Goal: Task Accomplishment & Management: Manage account settings

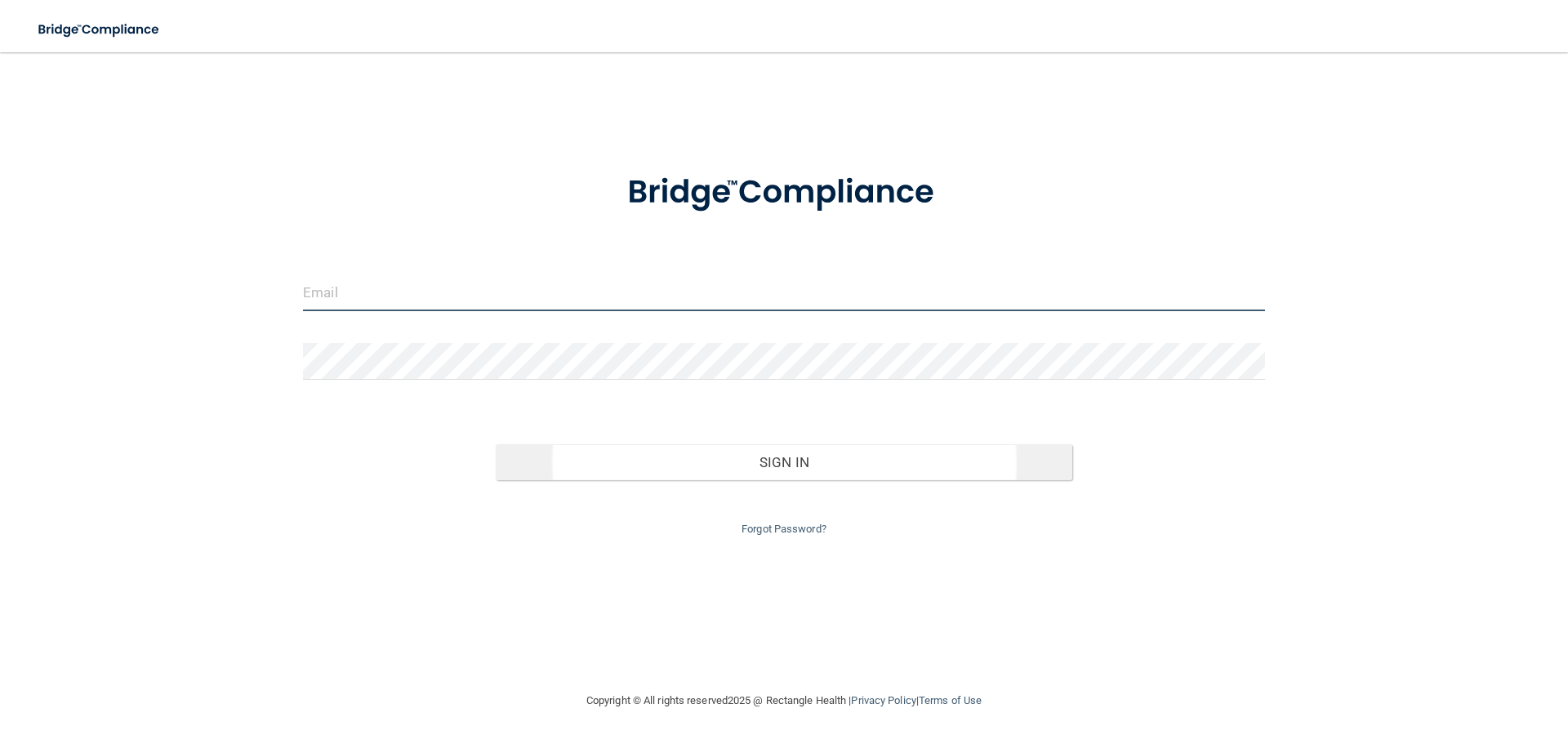
type input "[EMAIL_ADDRESS][DOMAIN_NAME]"
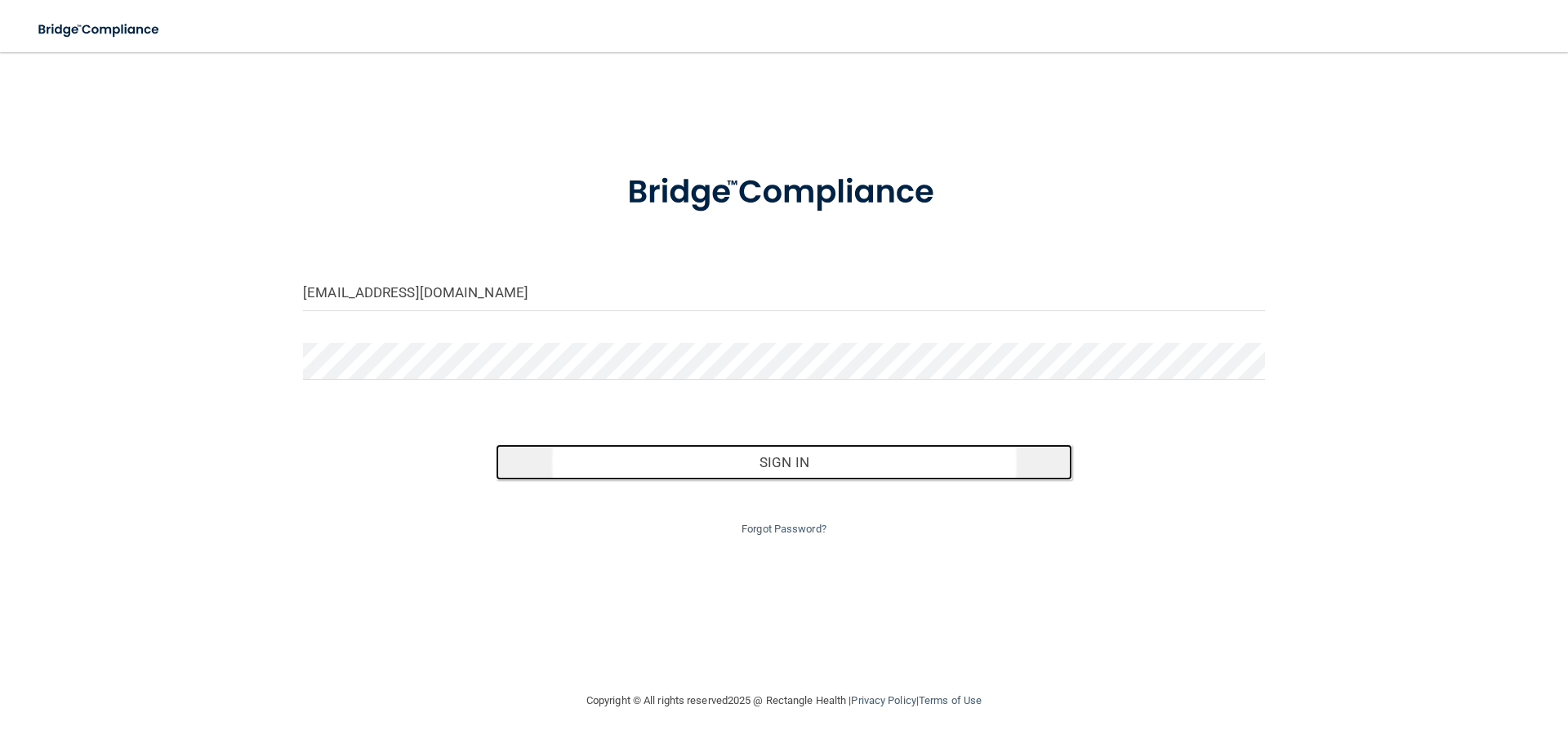
click at [782, 466] on button "Sign In" at bounding box center [784, 462] width 577 height 36
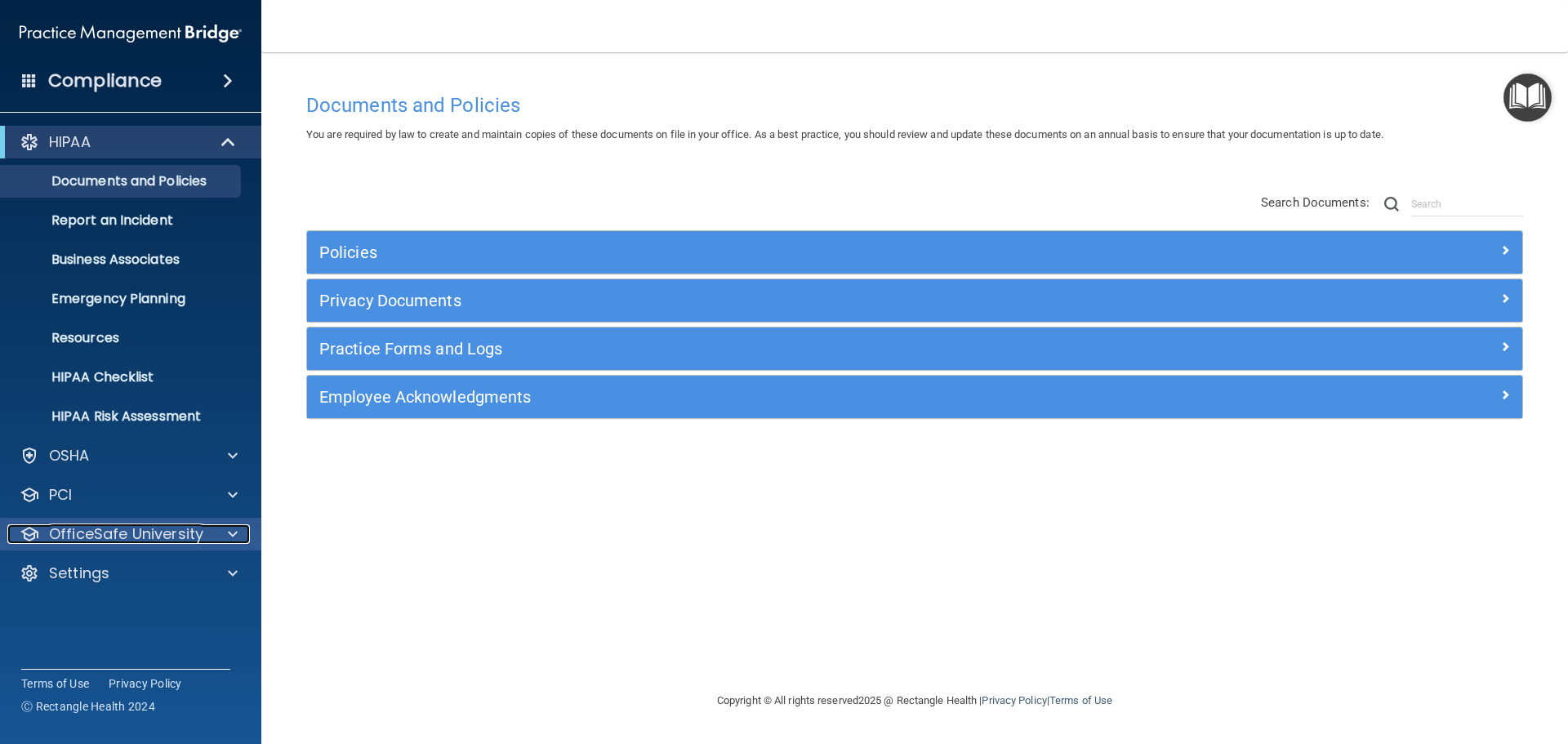
click at [235, 529] on span at bounding box center [233, 533] width 10 height 19
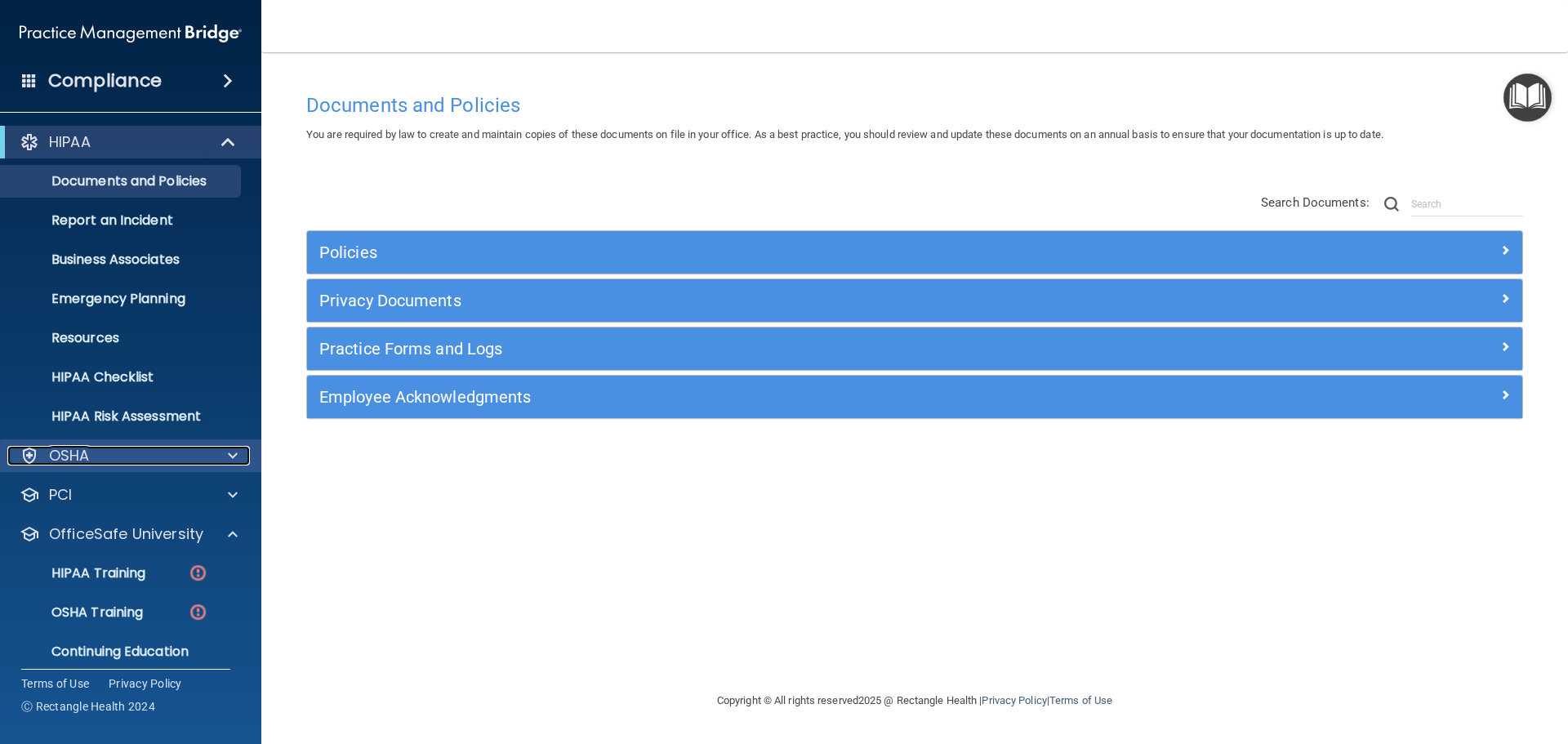
click at [228, 452] on span at bounding box center [233, 454] width 10 height 19
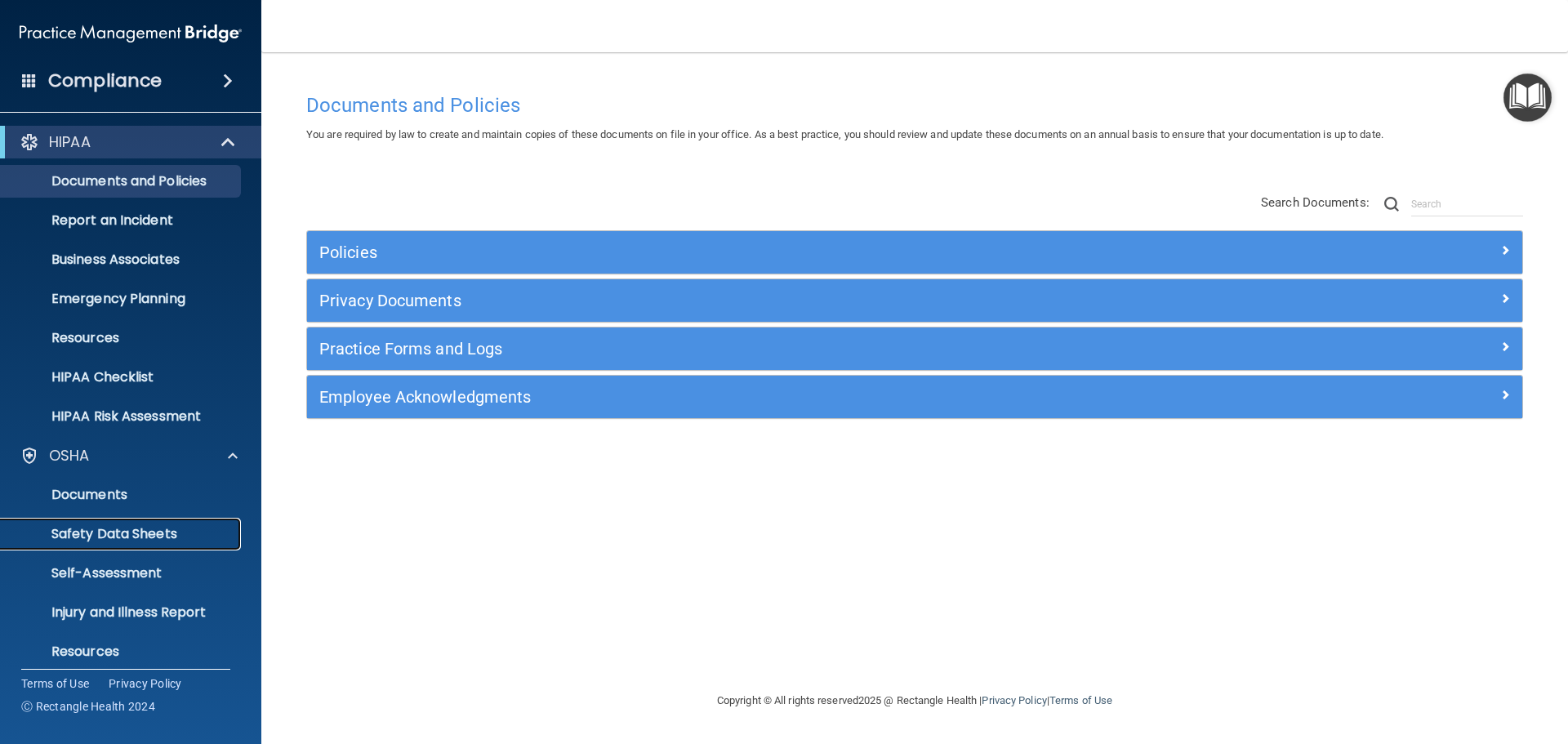
drag, startPoint x: 145, startPoint y: 537, endPoint x: 147, endPoint y: 510, distance: 27.1
click at [146, 537] on p "Safety Data Sheets" at bounding box center [122, 534] width 223 height 16
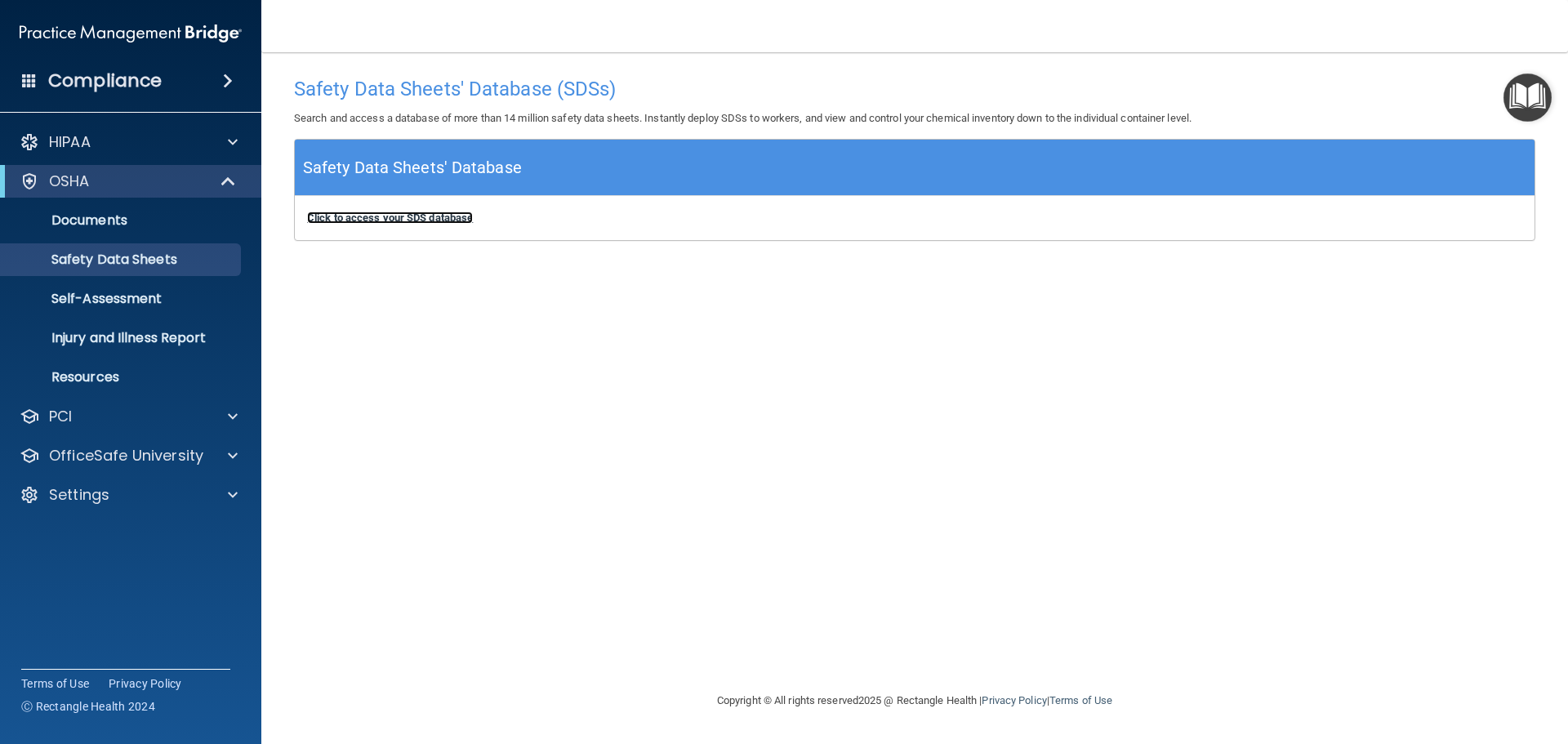
click at [422, 216] on b "Click to access your SDS database" at bounding box center [389, 217] width 166 height 12
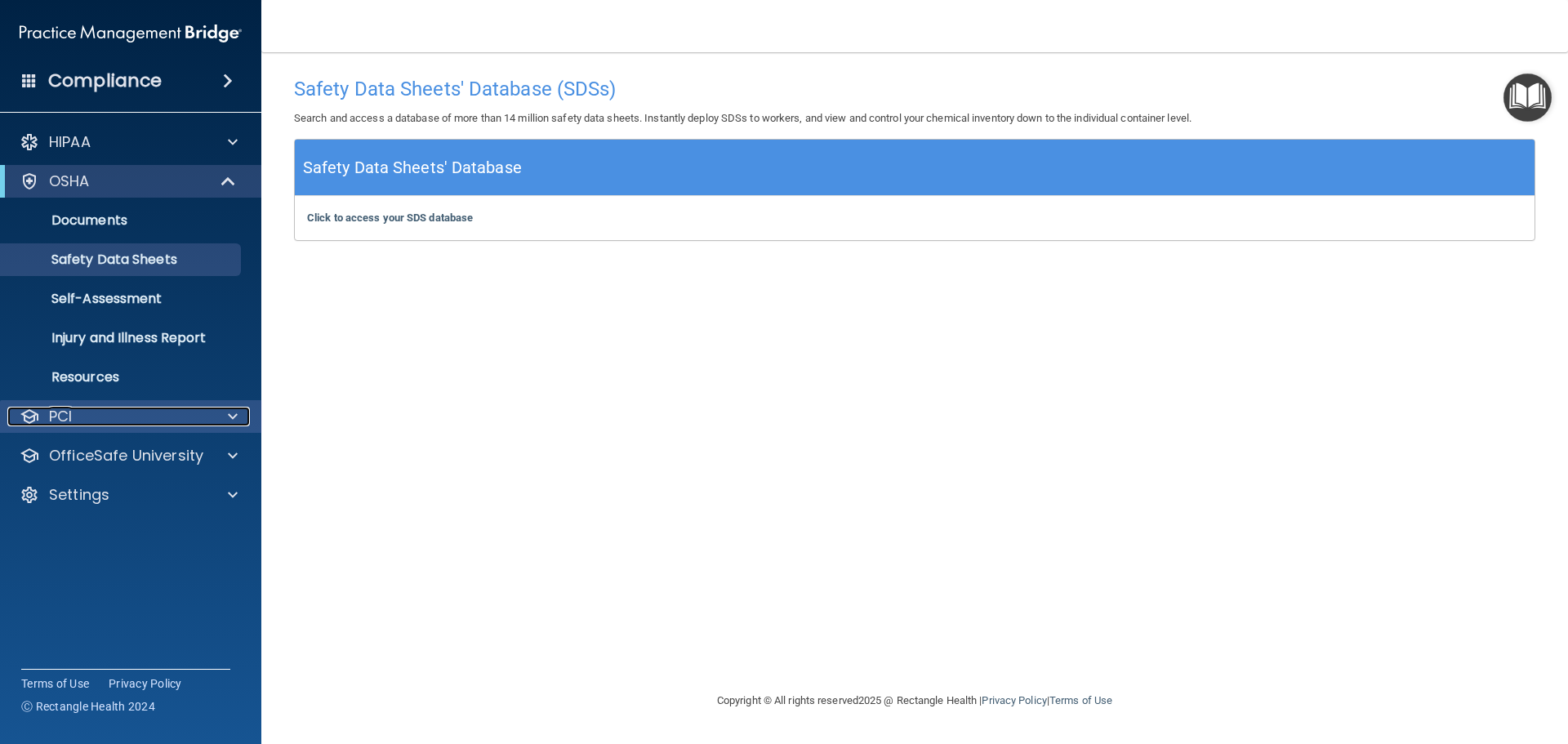
click at [233, 422] on span at bounding box center [233, 416] width 10 height 19
click at [235, 421] on span at bounding box center [233, 416] width 10 height 19
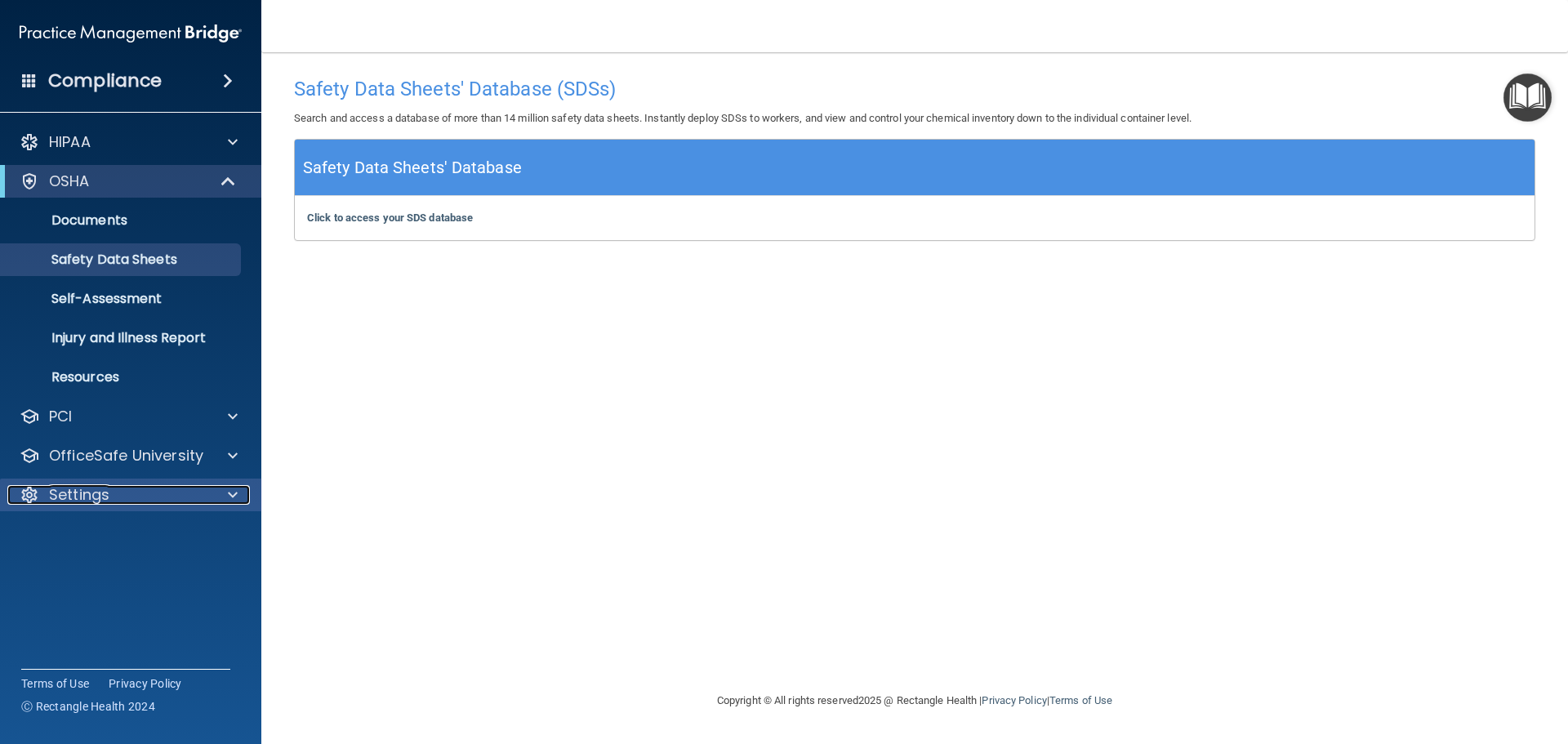
click at [229, 498] on span at bounding box center [233, 494] width 10 height 19
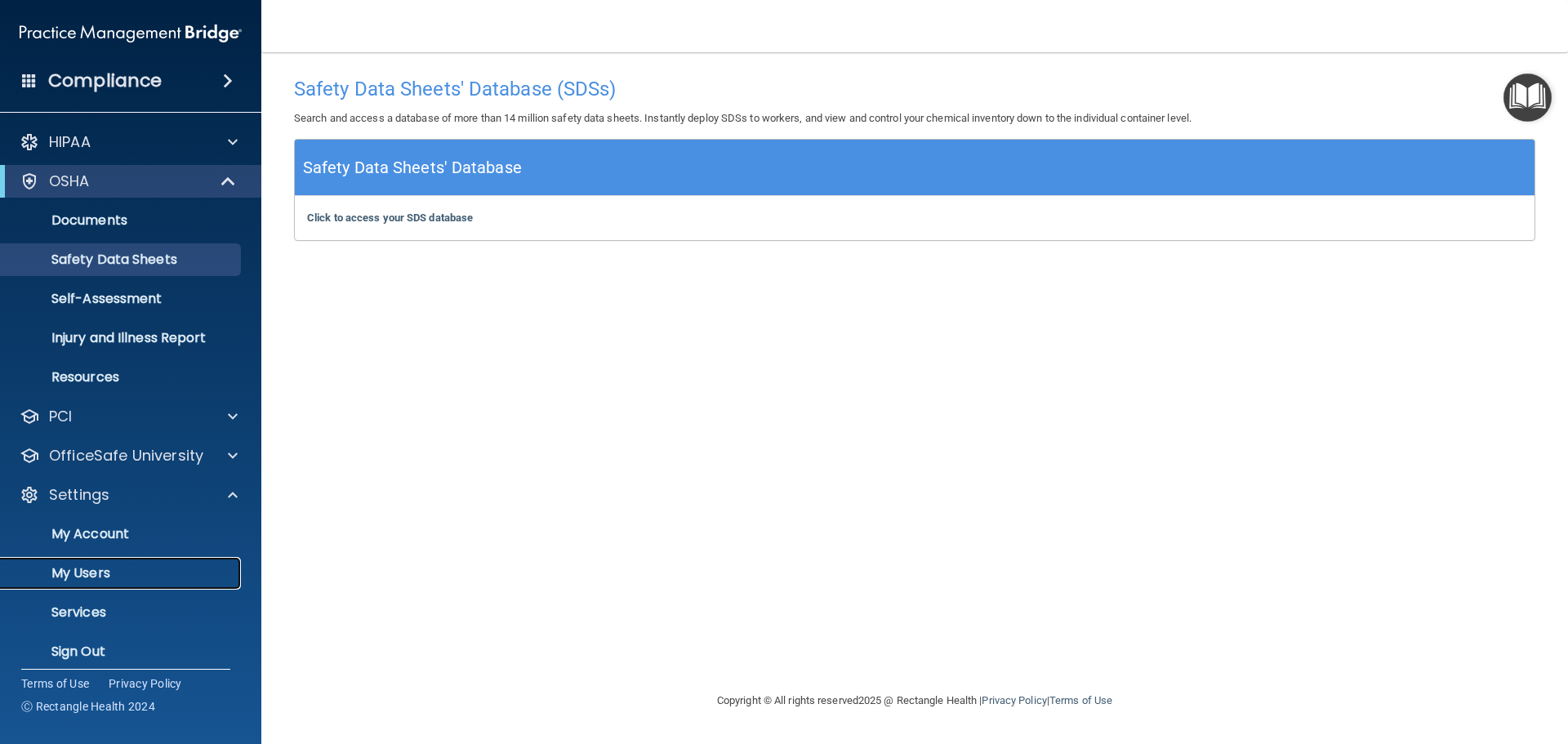
click at [129, 566] on p "My Users" at bounding box center [122, 574] width 223 height 16
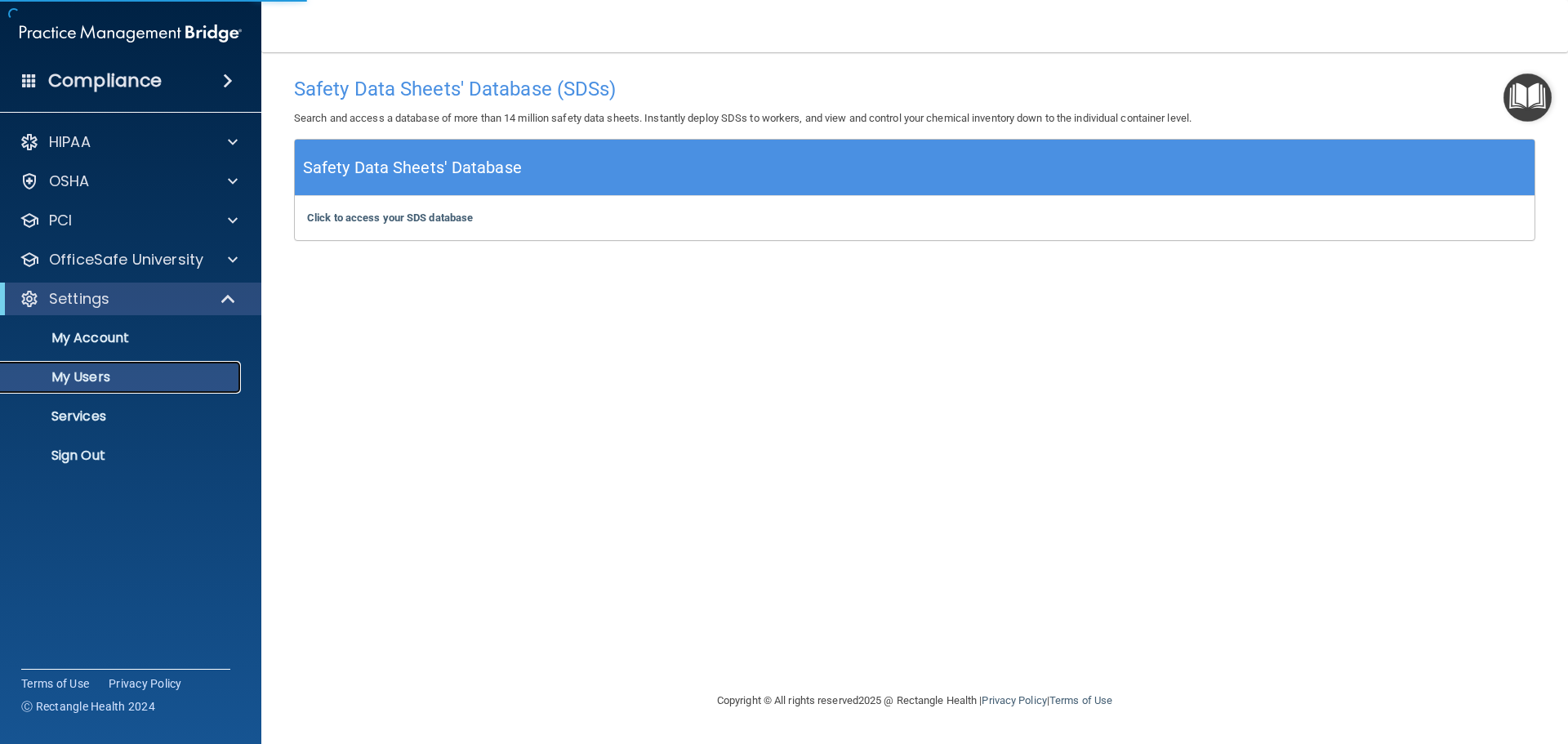
select select "20"
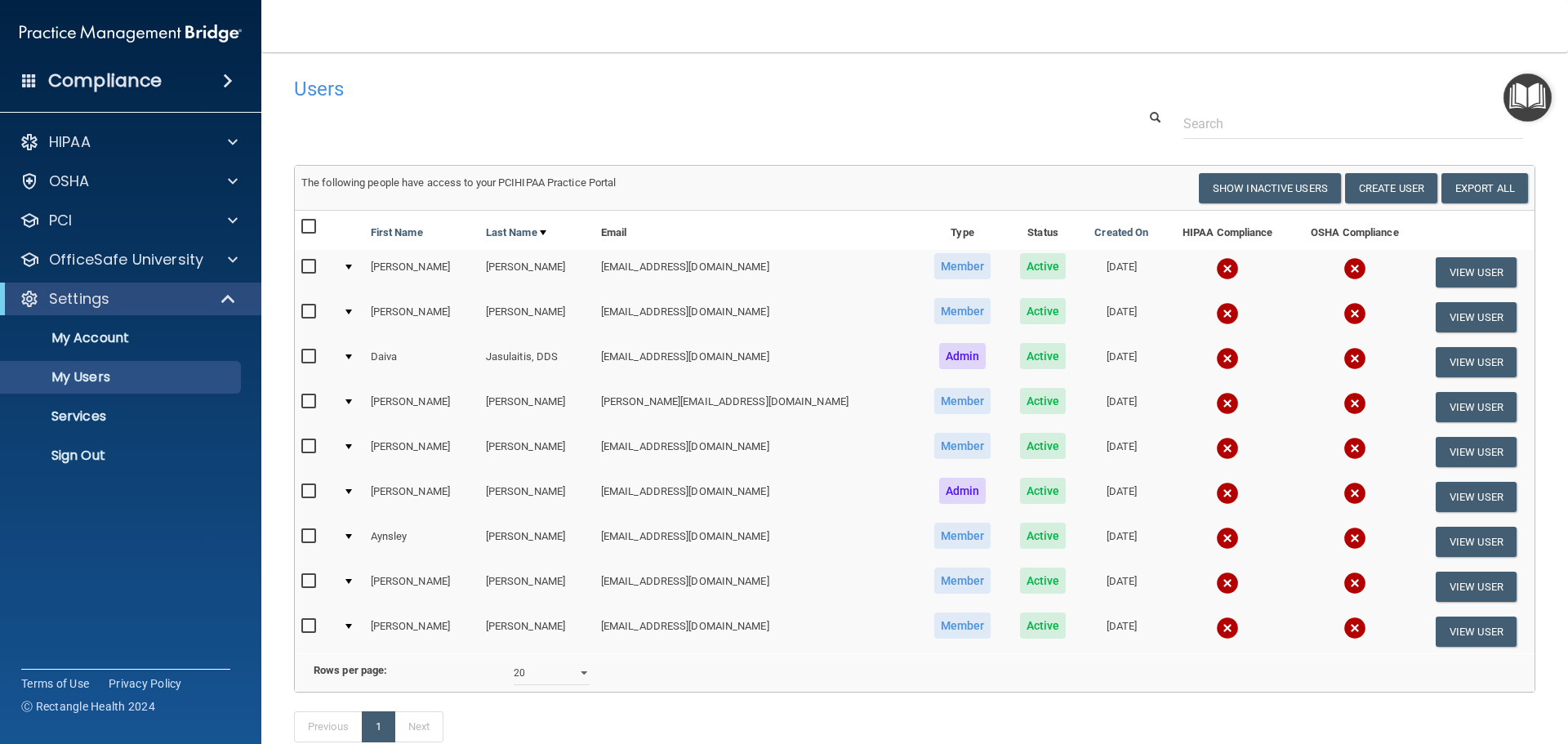
click at [87, 87] on h4 "Compliance" at bounding box center [105, 81] width 114 height 23
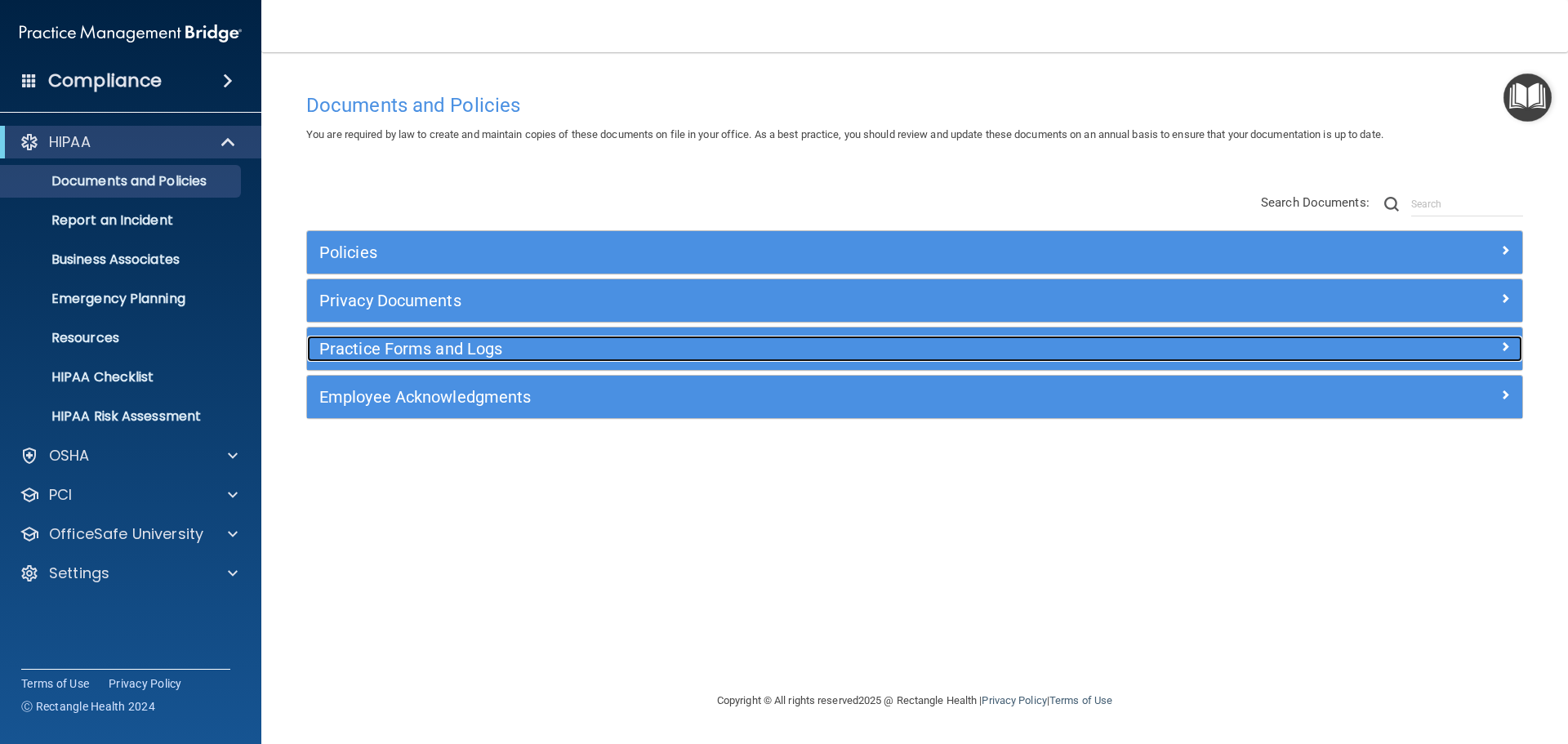
click at [370, 345] on h5 "Practice Forms and Logs" at bounding box center [762, 349] width 887 height 18
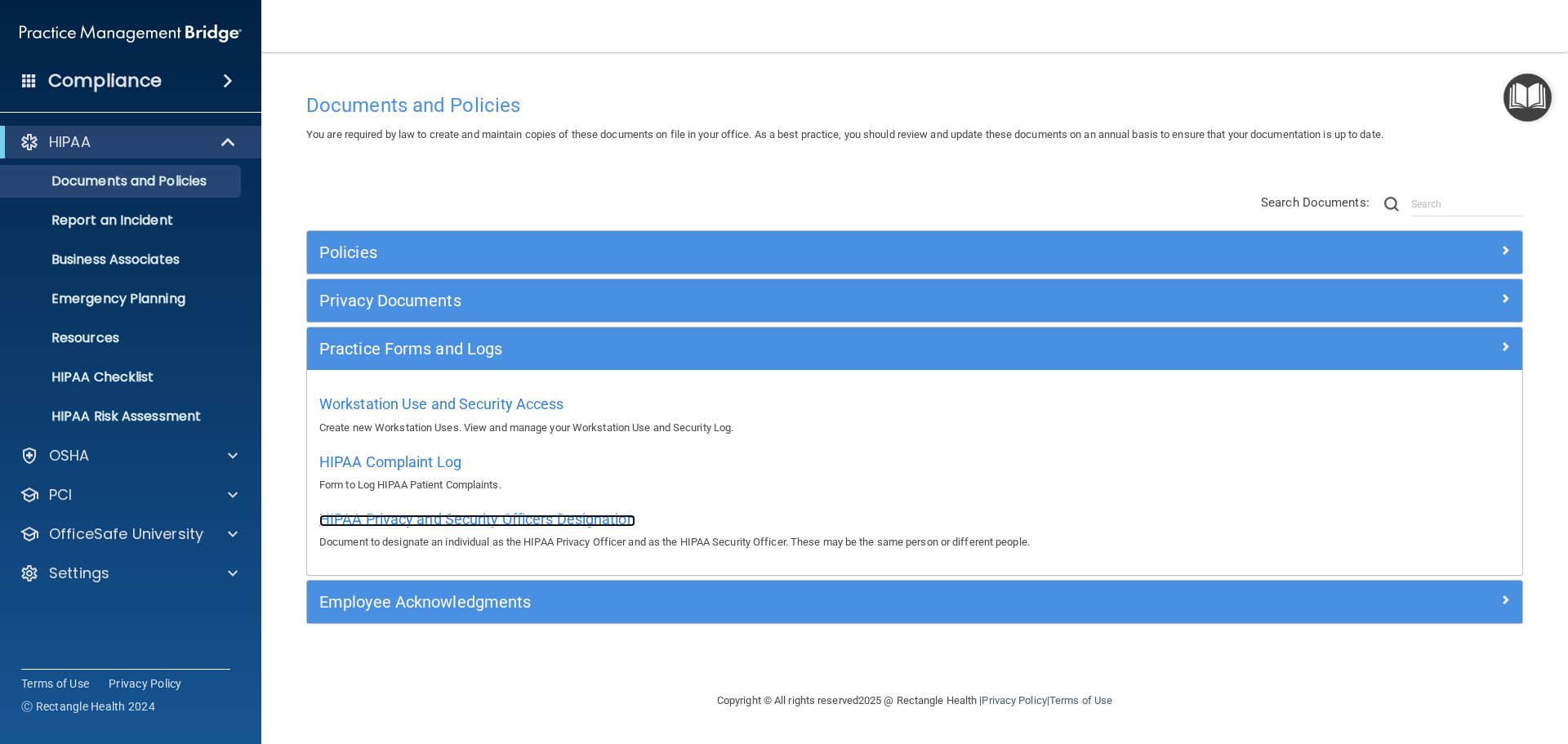
click at [422, 521] on span "HIPAA Privacy and Security Officers Designation" at bounding box center [477, 519] width 316 height 17
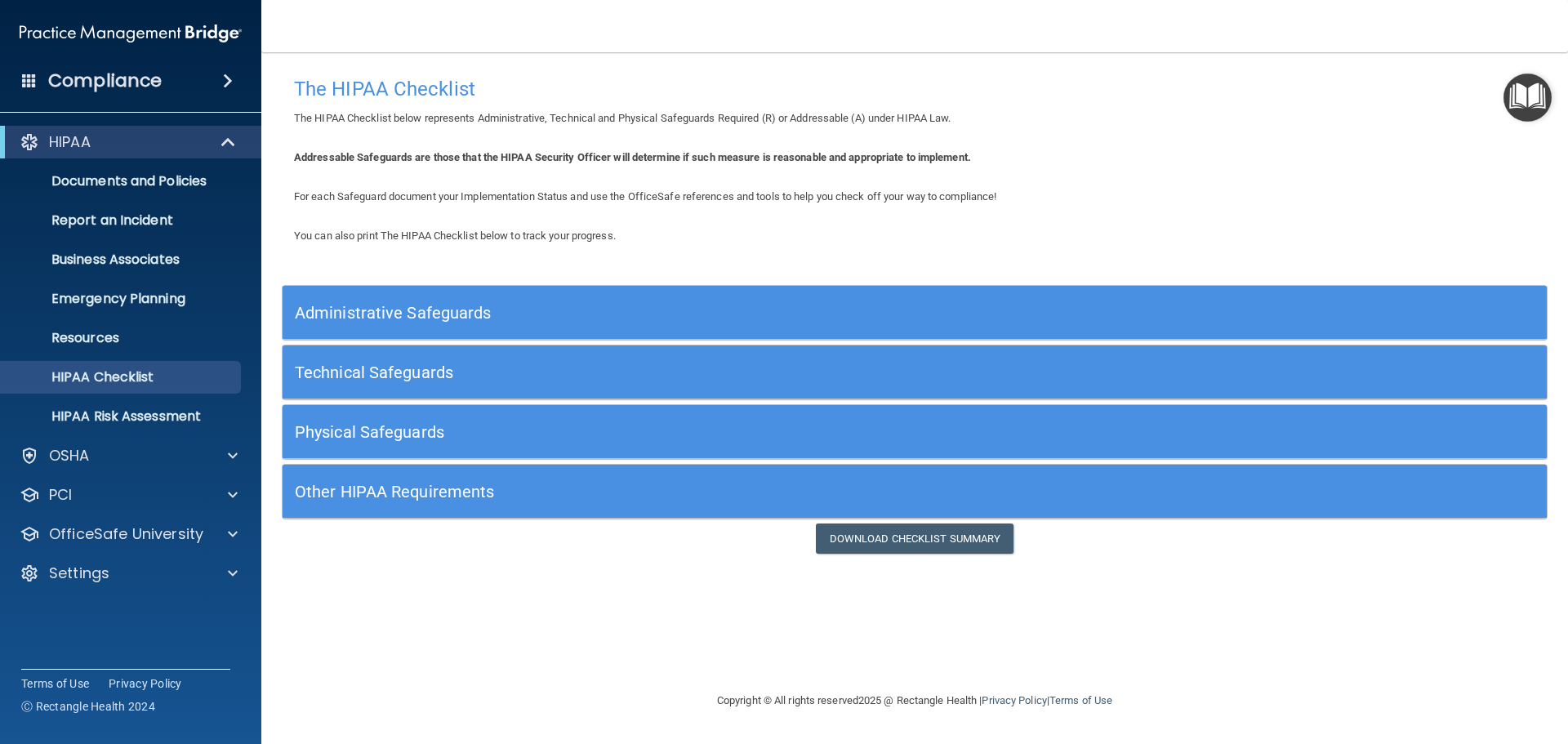
click at [443, 313] on h5 "Administrative Safeguards" at bounding box center [757, 312] width 924 height 18
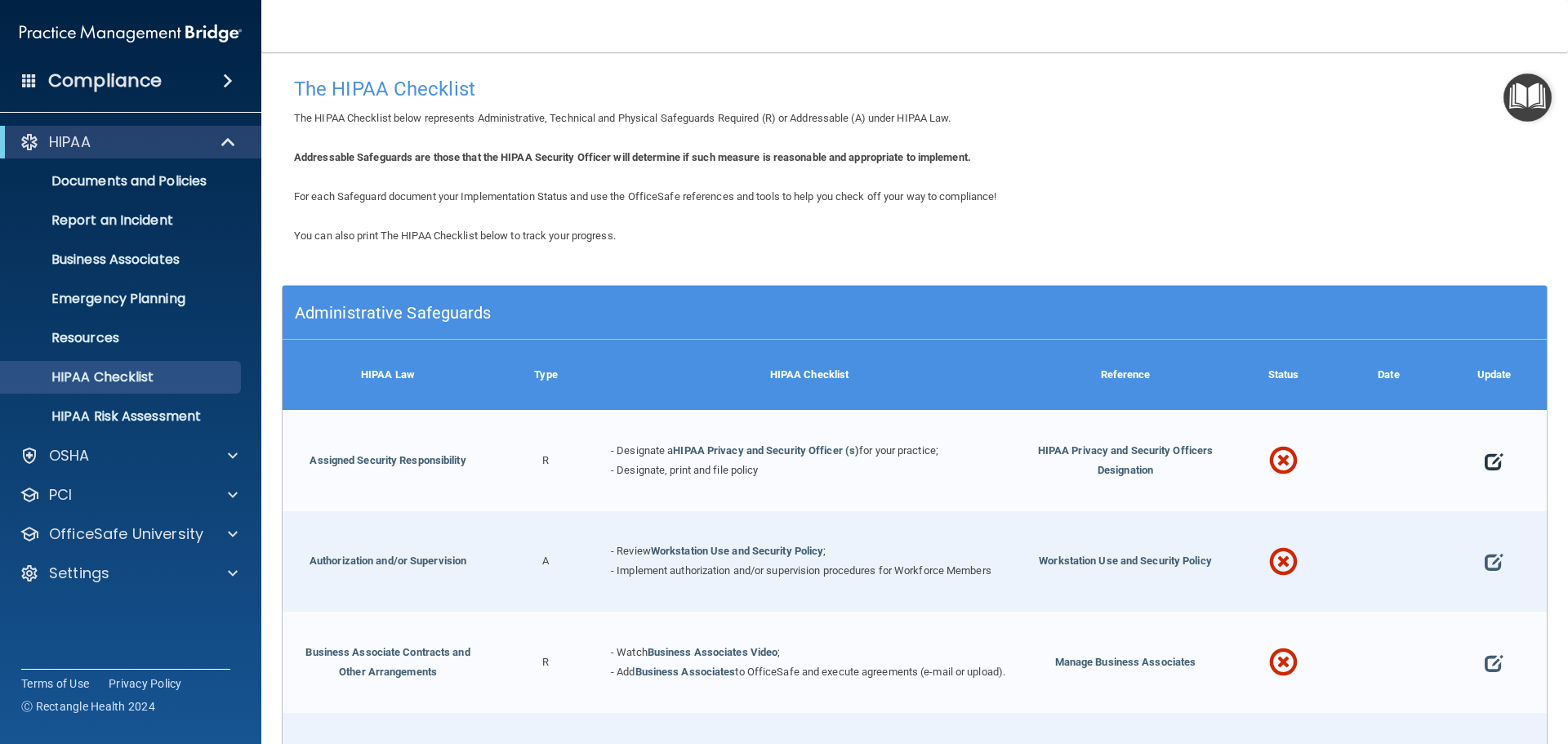
click at [1485, 457] on span at bounding box center [1494, 461] width 18 height 50
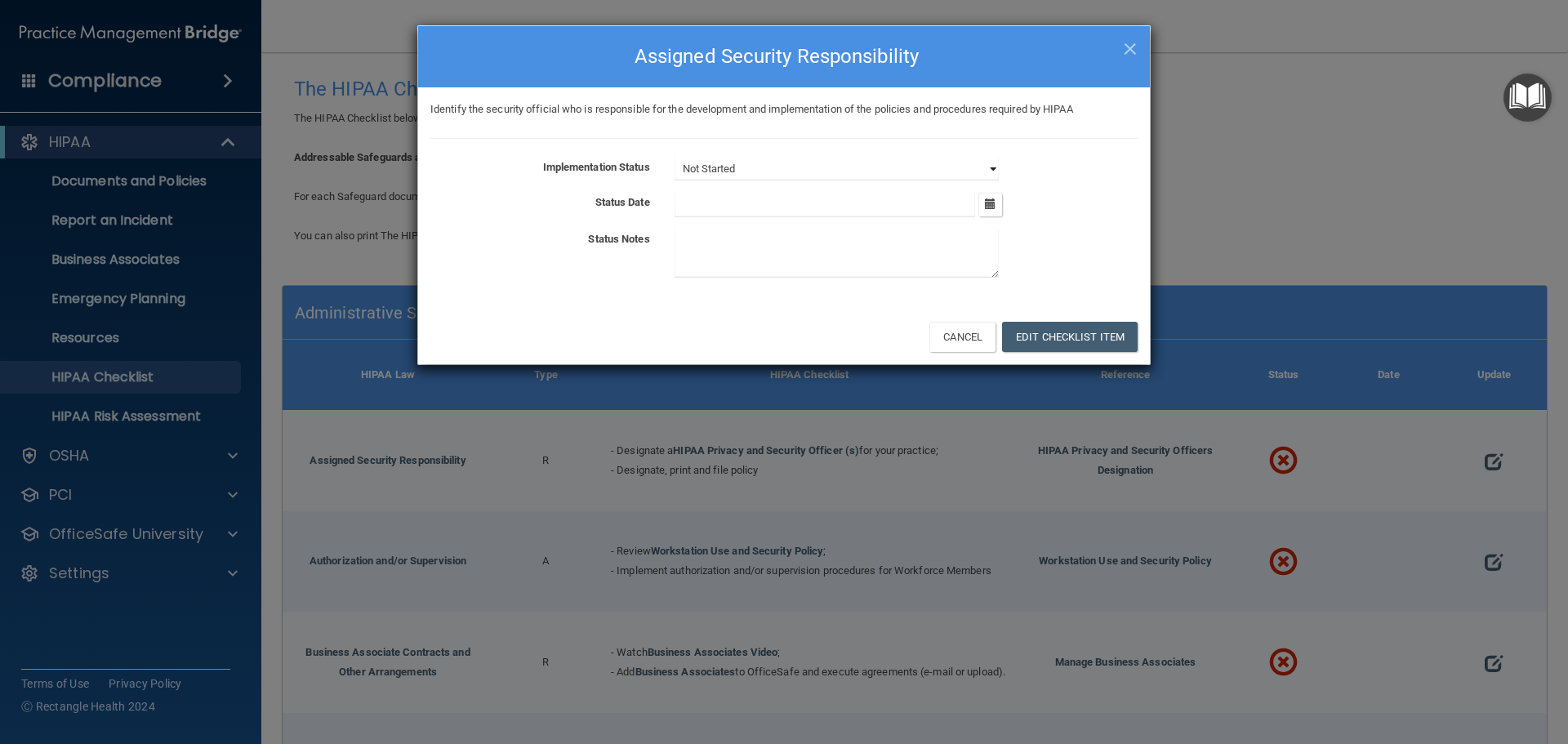
click at [992, 170] on select "Not Started In Progress Completed" at bounding box center [837, 169] width 324 height 23
click at [674, 158] on select "Not Started In Progress Completed" at bounding box center [837, 169] width 324 height 23
click at [996, 163] on select "Not Started In Progress Completed" at bounding box center [837, 169] width 324 height 23
select select "completed"
click at [674, 158] on select "Not Started In Progress Completed" at bounding box center [837, 169] width 324 height 23
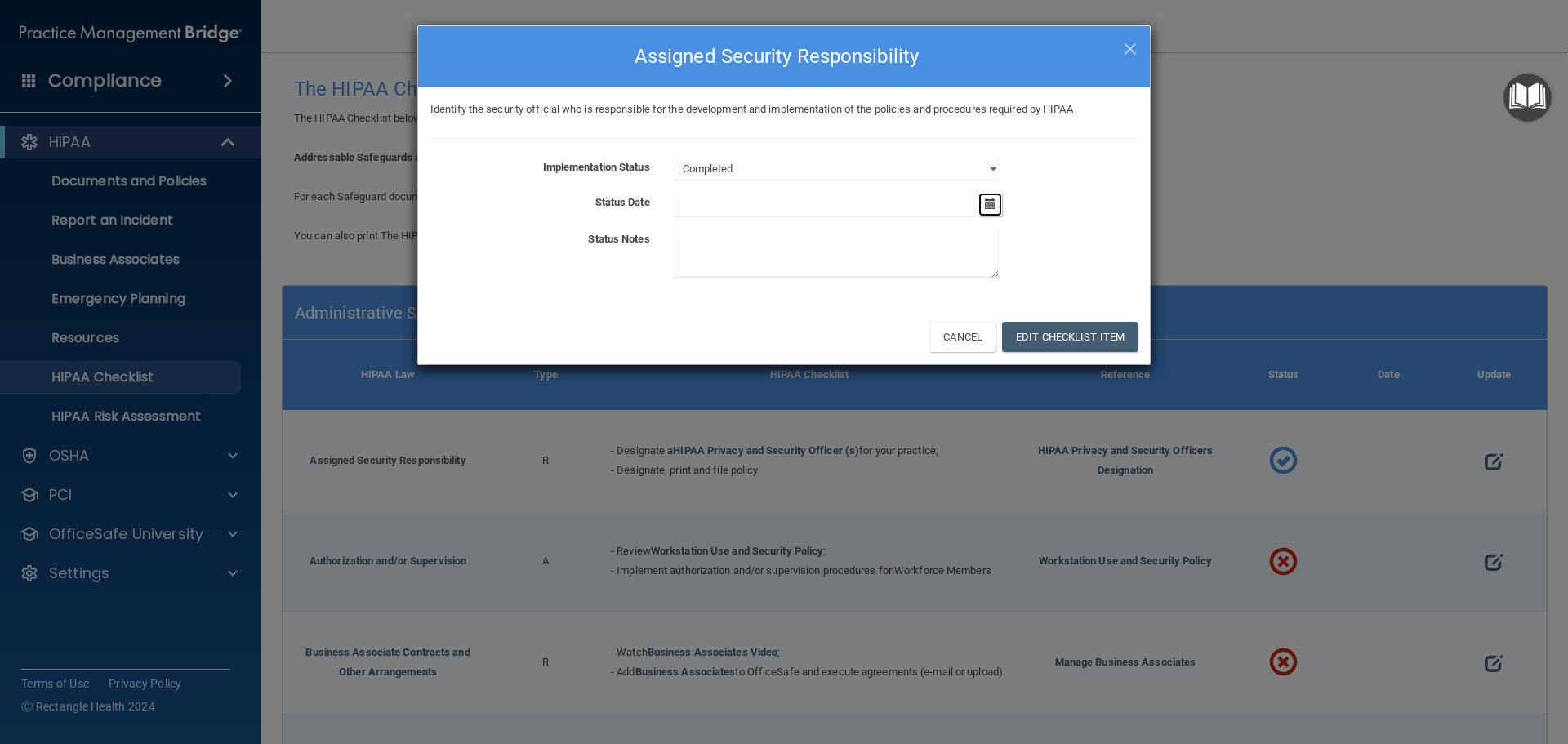
click at [992, 200] on icon "button" at bounding box center [990, 203] width 11 height 11
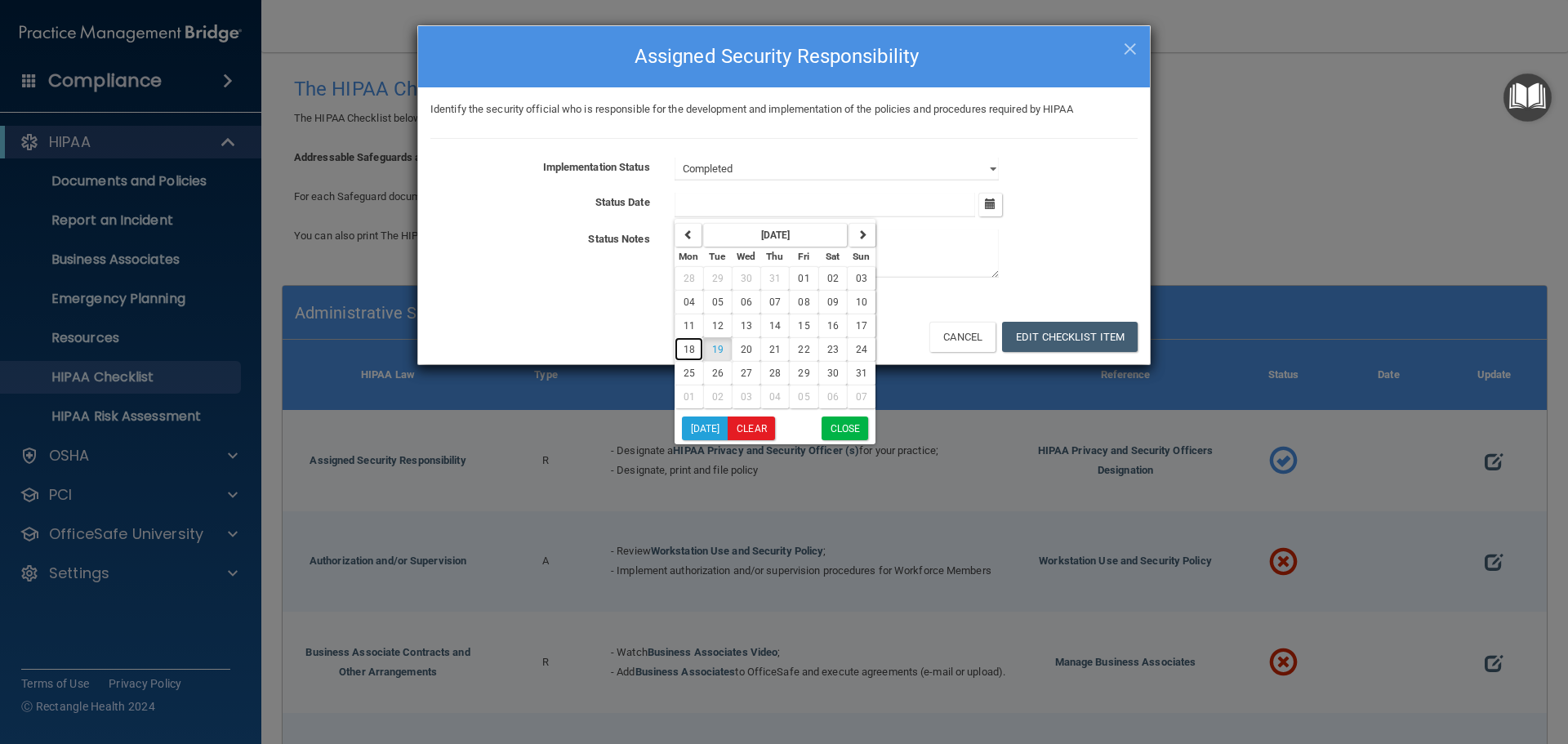
click at [692, 345] on span "18" at bounding box center [689, 349] width 11 height 11
type input "8/18/25"
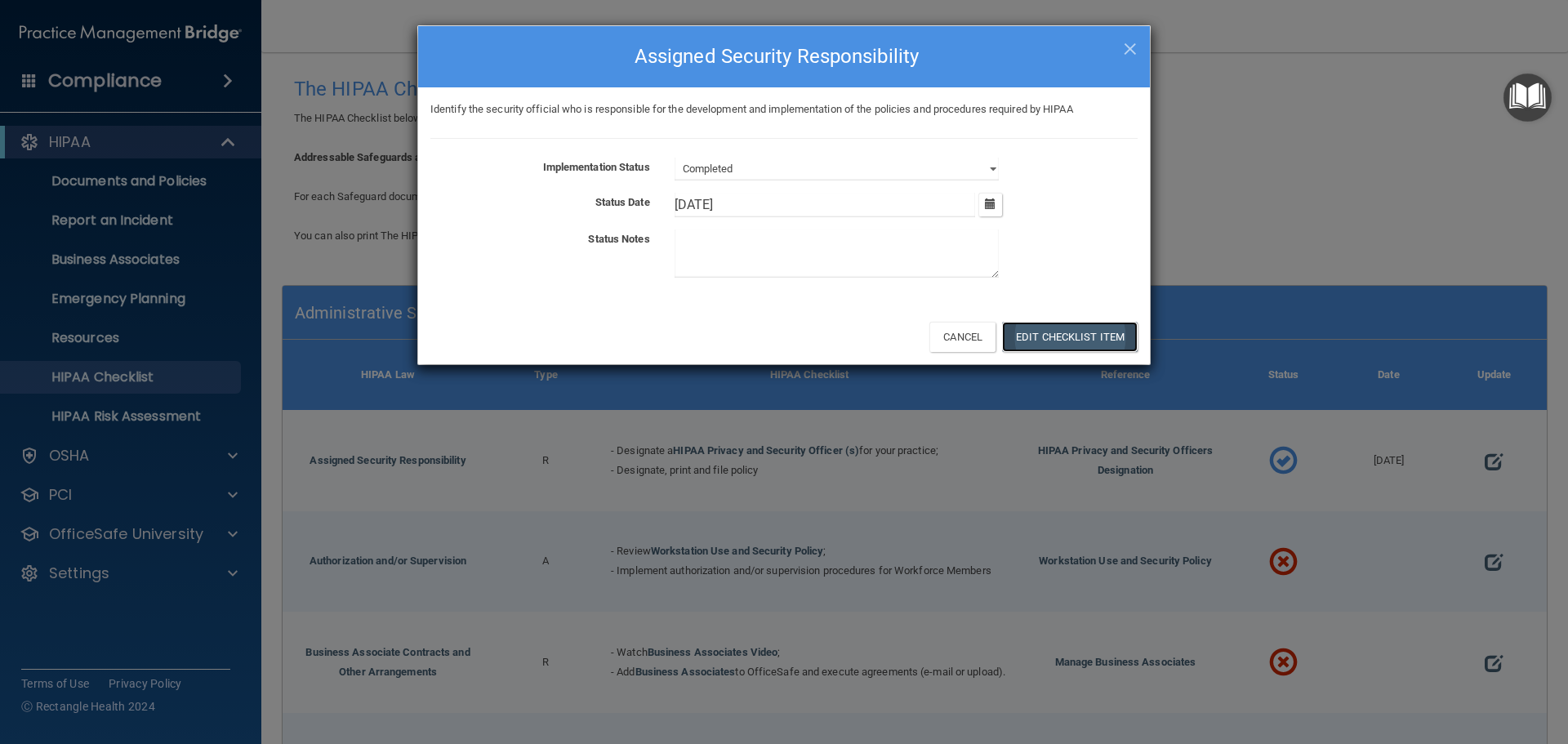
click at [1072, 341] on button "Edit Checklist Item" at bounding box center [1069, 336] width 136 height 30
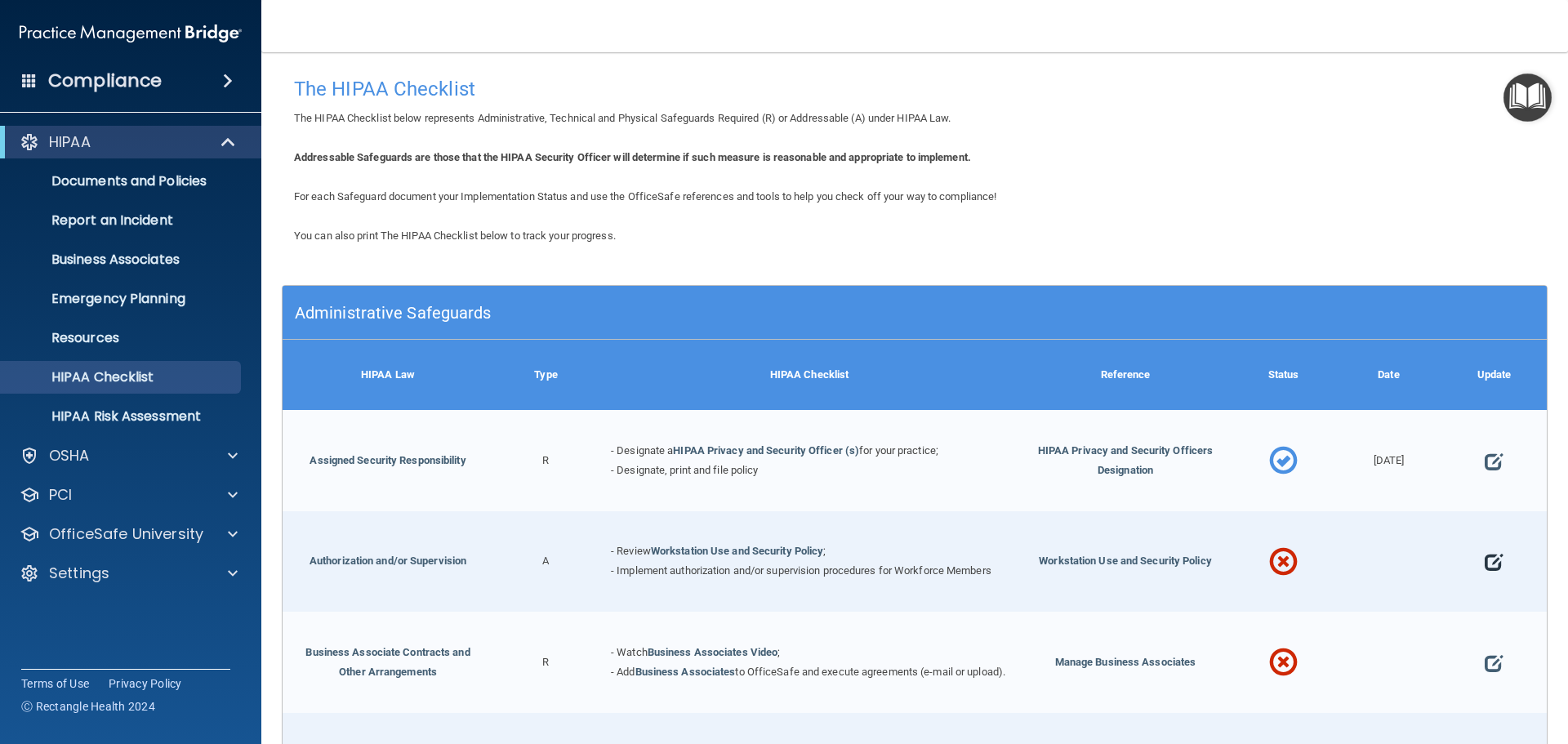
click at [1485, 557] on span at bounding box center [1494, 562] width 18 height 50
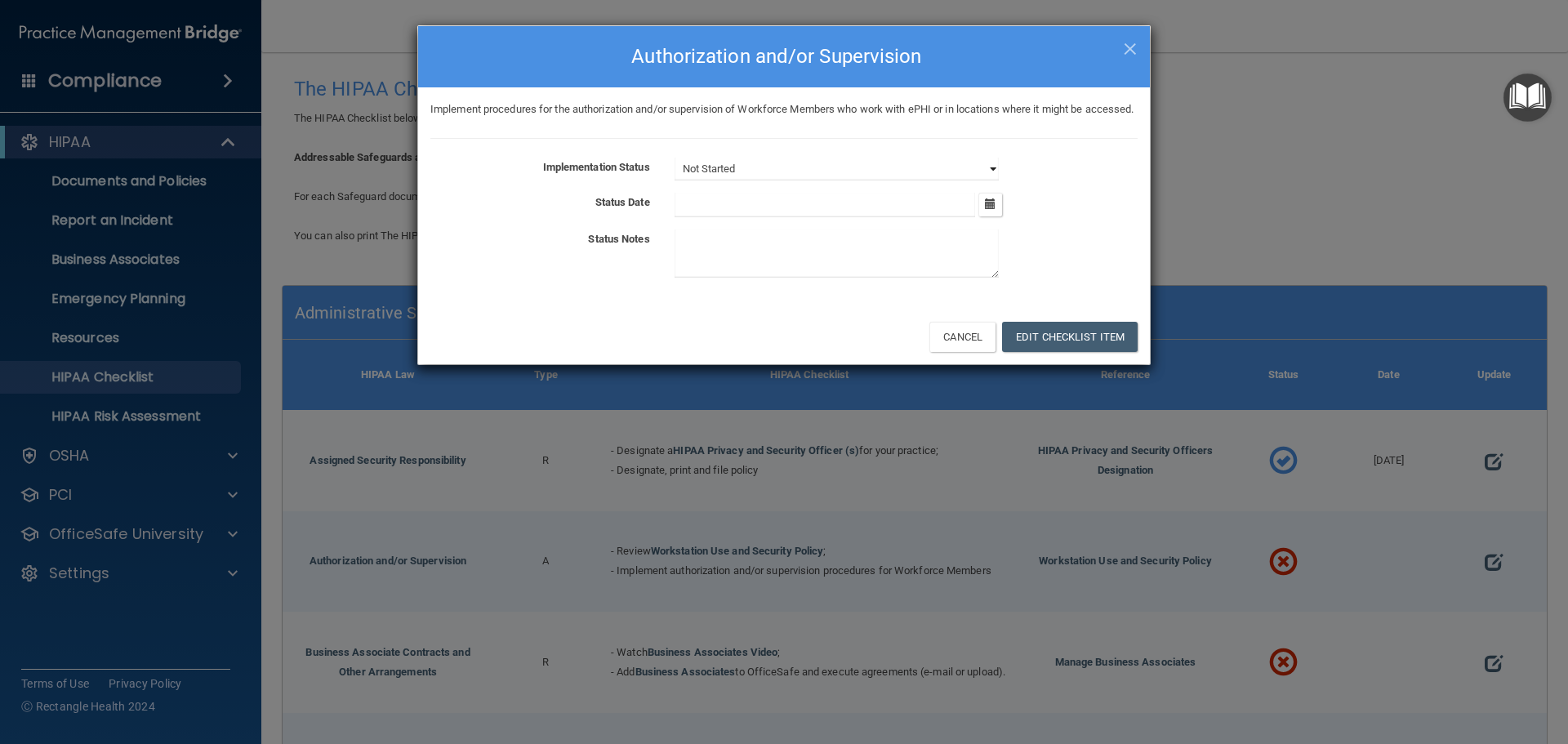
click at [992, 181] on select "Not Started In Progress Completed" at bounding box center [837, 169] width 324 height 23
select select "completed"
click at [674, 177] on select "Not Started In Progress Completed" at bounding box center [837, 169] width 324 height 23
click at [989, 209] on icon "button" at bounding box center [990, 203] width 11 height 11
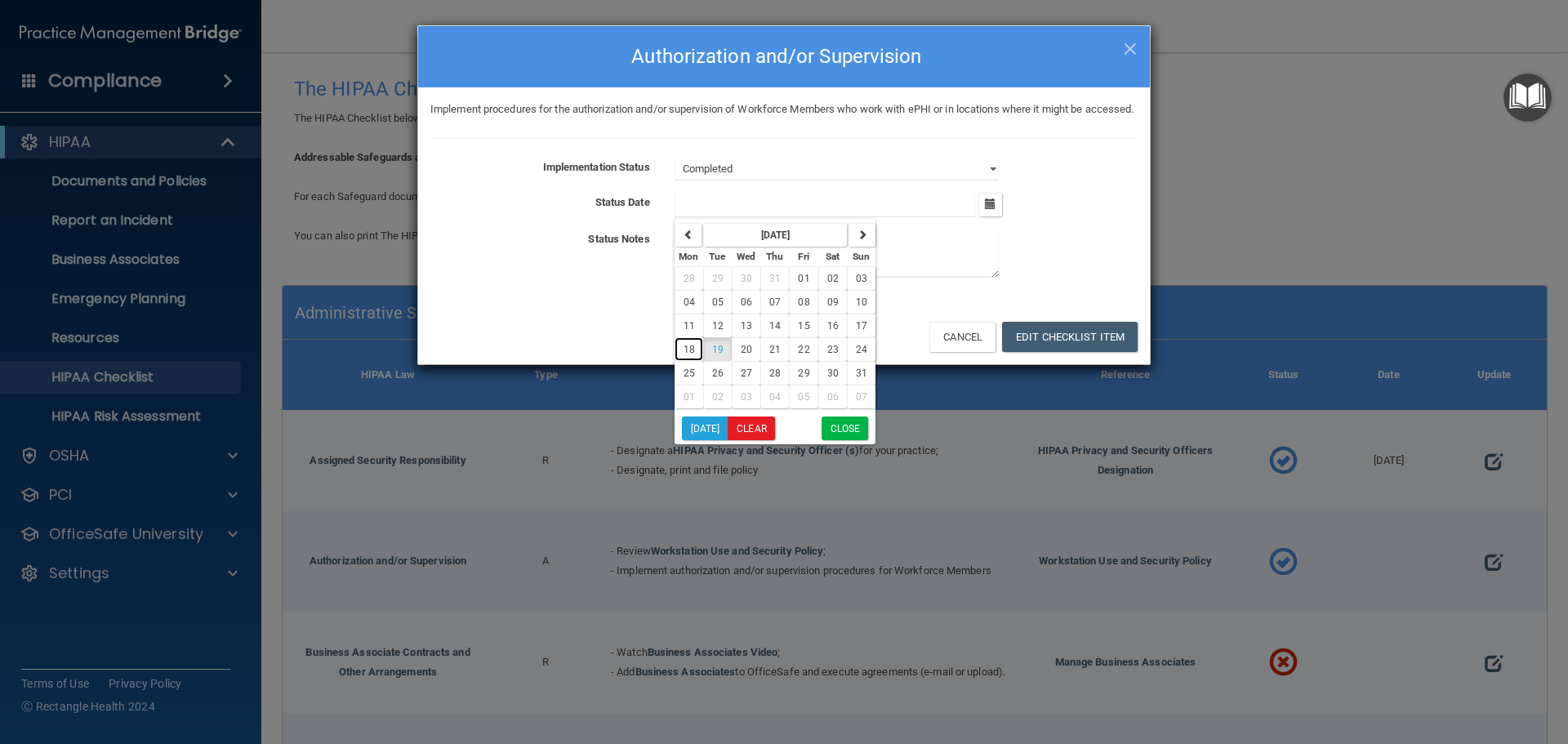
click at [686, 356] on span "18" at bounding box center [689, 349] width 11 height 11
type input "8/18/25"
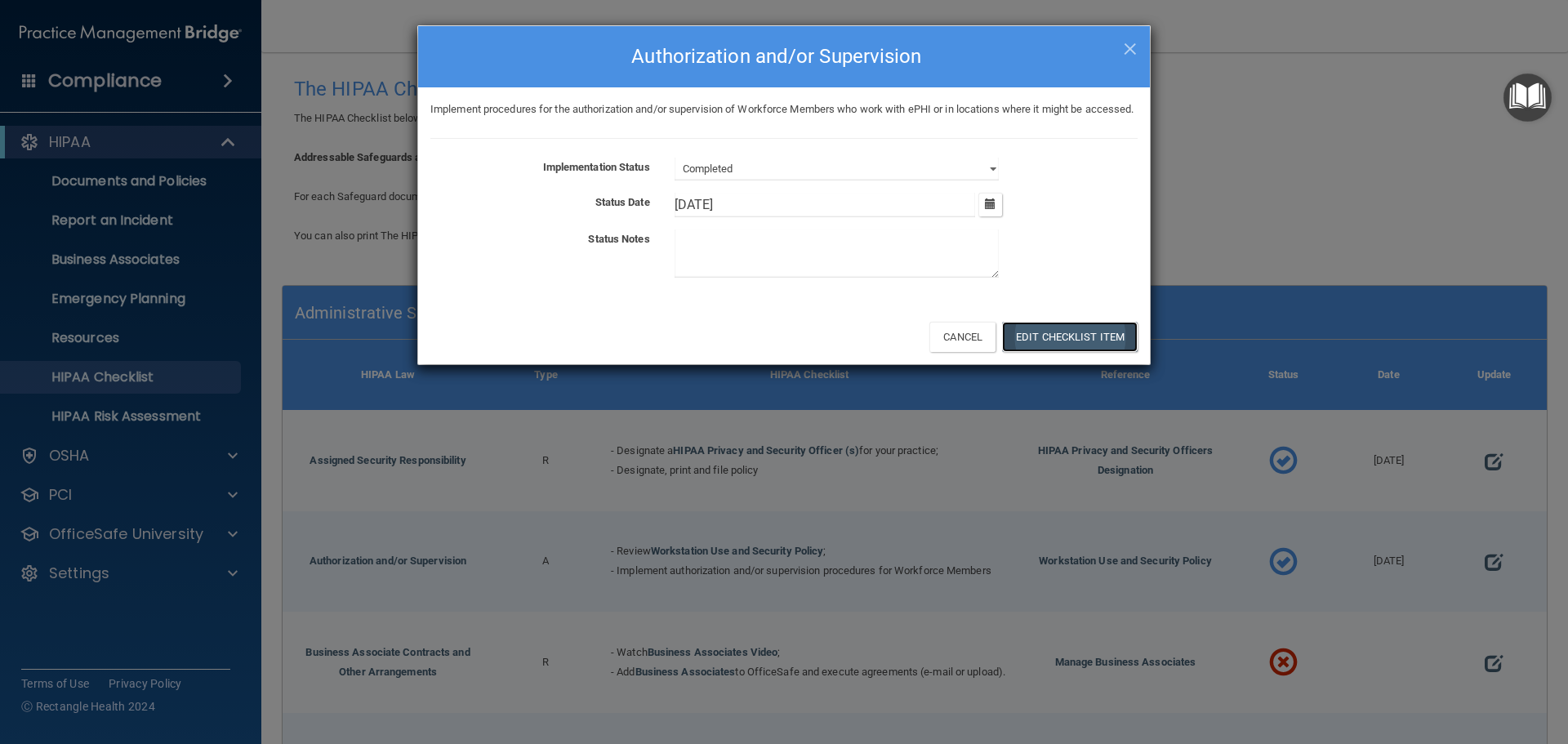
click at [1046, 352] on button "Edit Checklist Item" at bounding box center [1069, 336] width 136 height 30
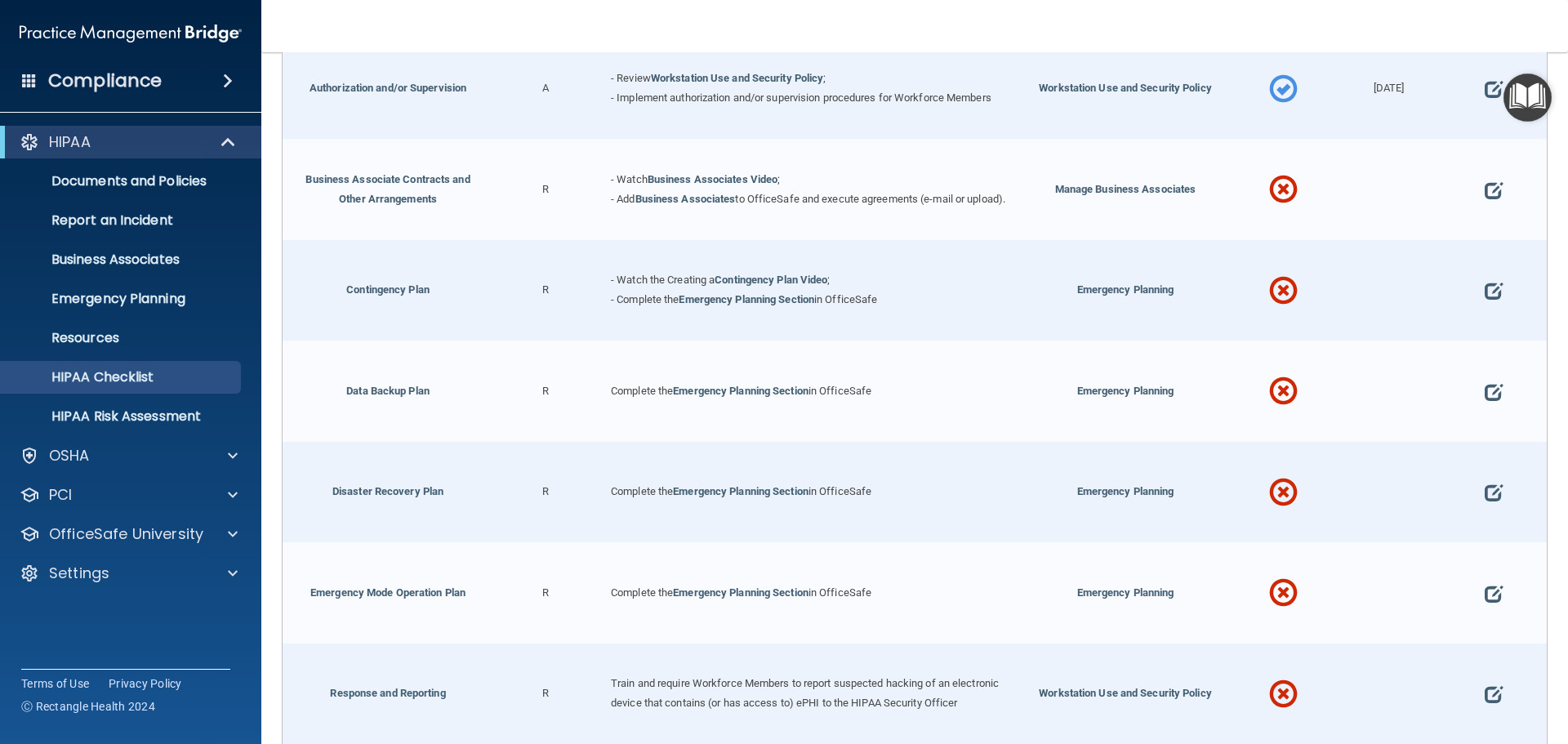
scroll to position [476, 0]
click at [229, 143] on span at bounding box center [229, 141] width 14 height 19
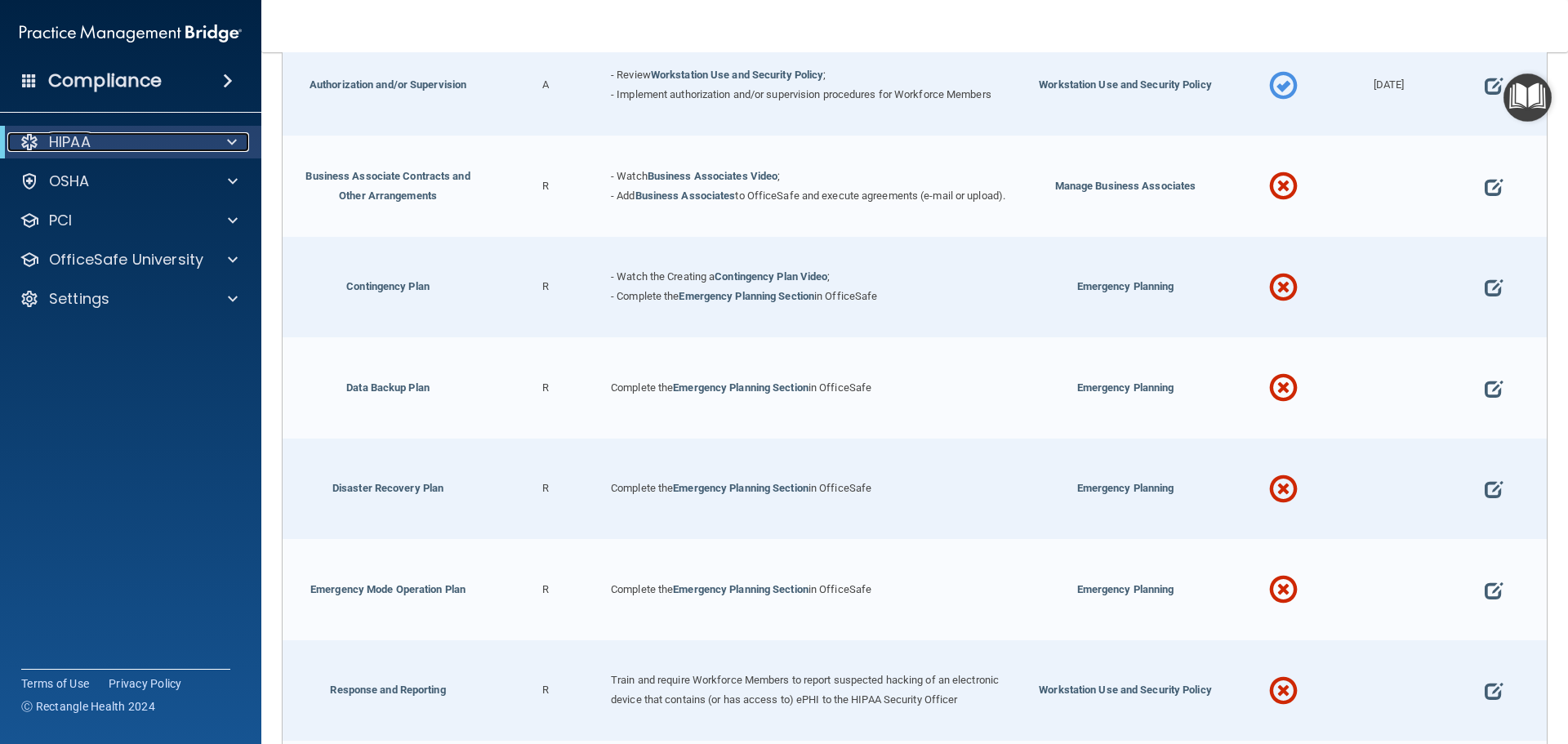
click at [229, 143] on span at bounding box center [232, 141] width 10 height 19
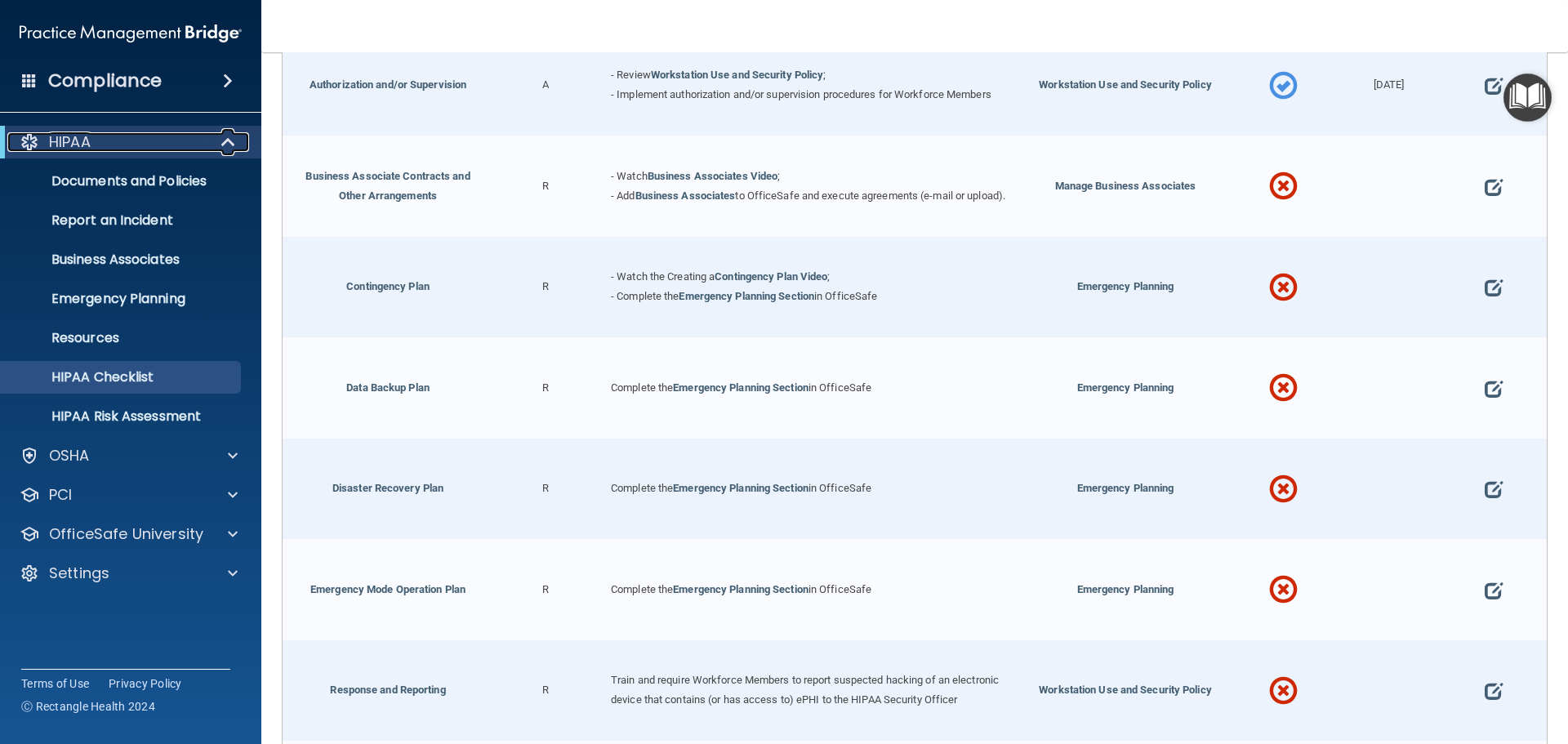
click at [229, 143] on span at bounding box center [229, 141] width 14 height 19
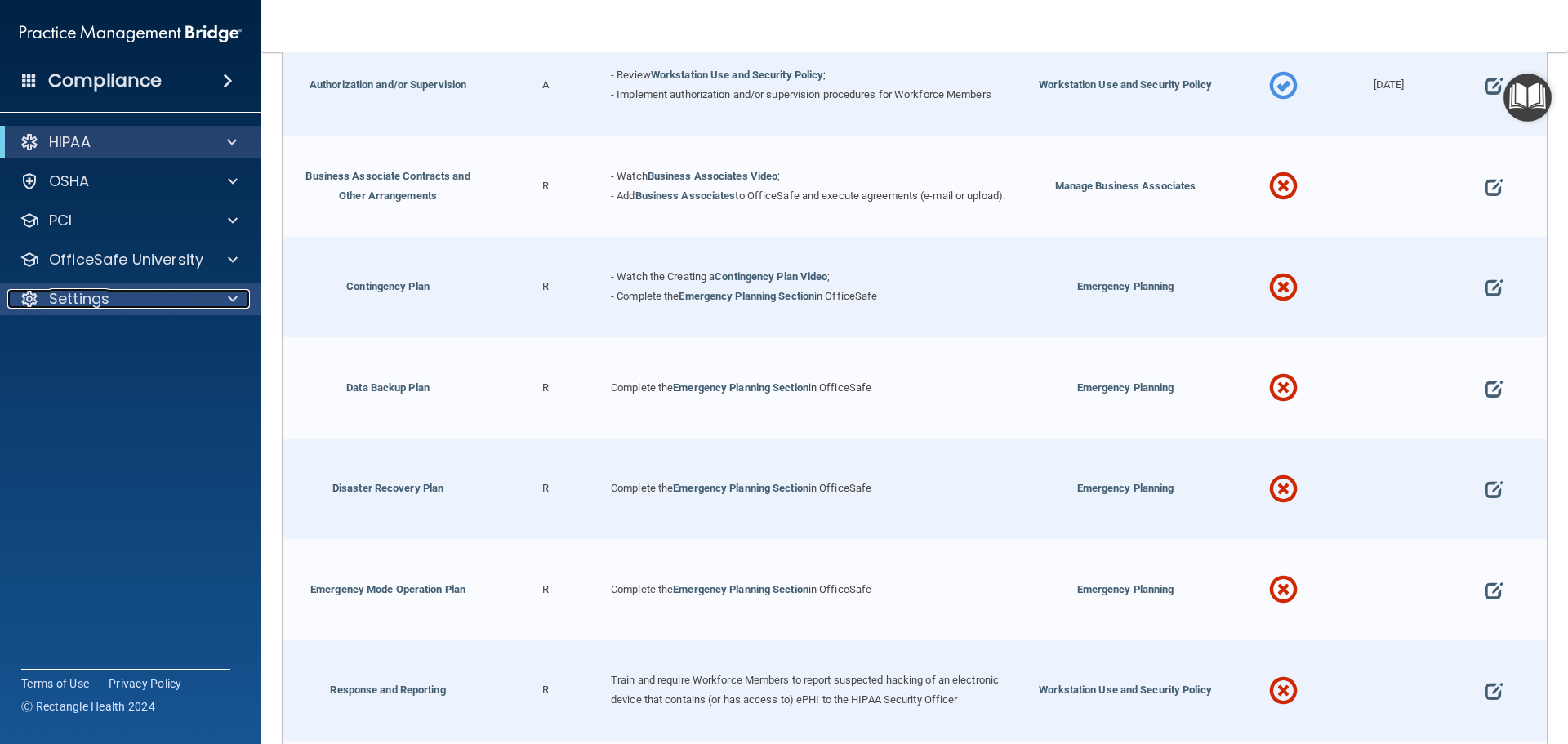
click at [236, 294] on span at bounding box center [233, 298] width 10 height 19
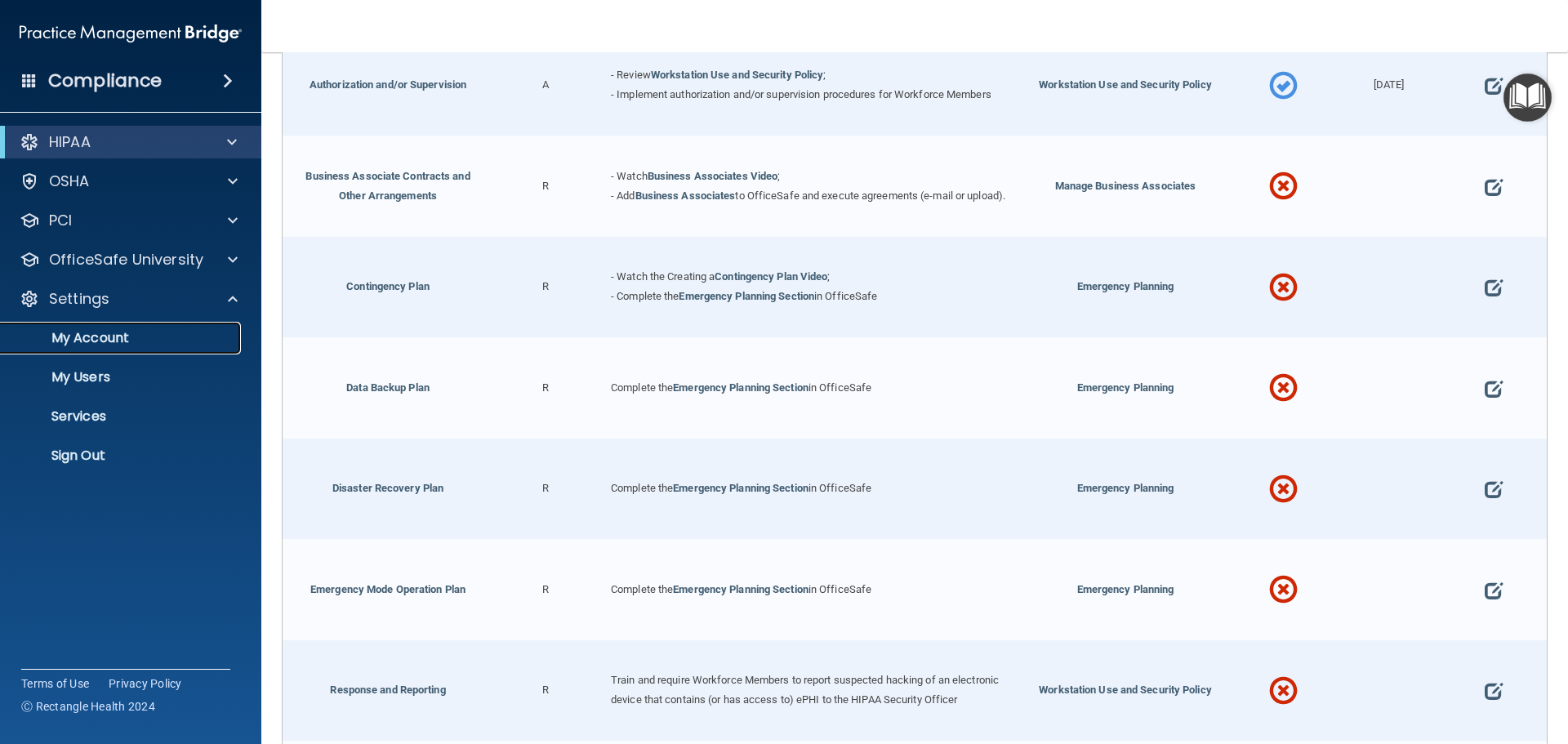
click at [203, 344] on p "My Account" at bounding box center [122, 338] width 223 height 16
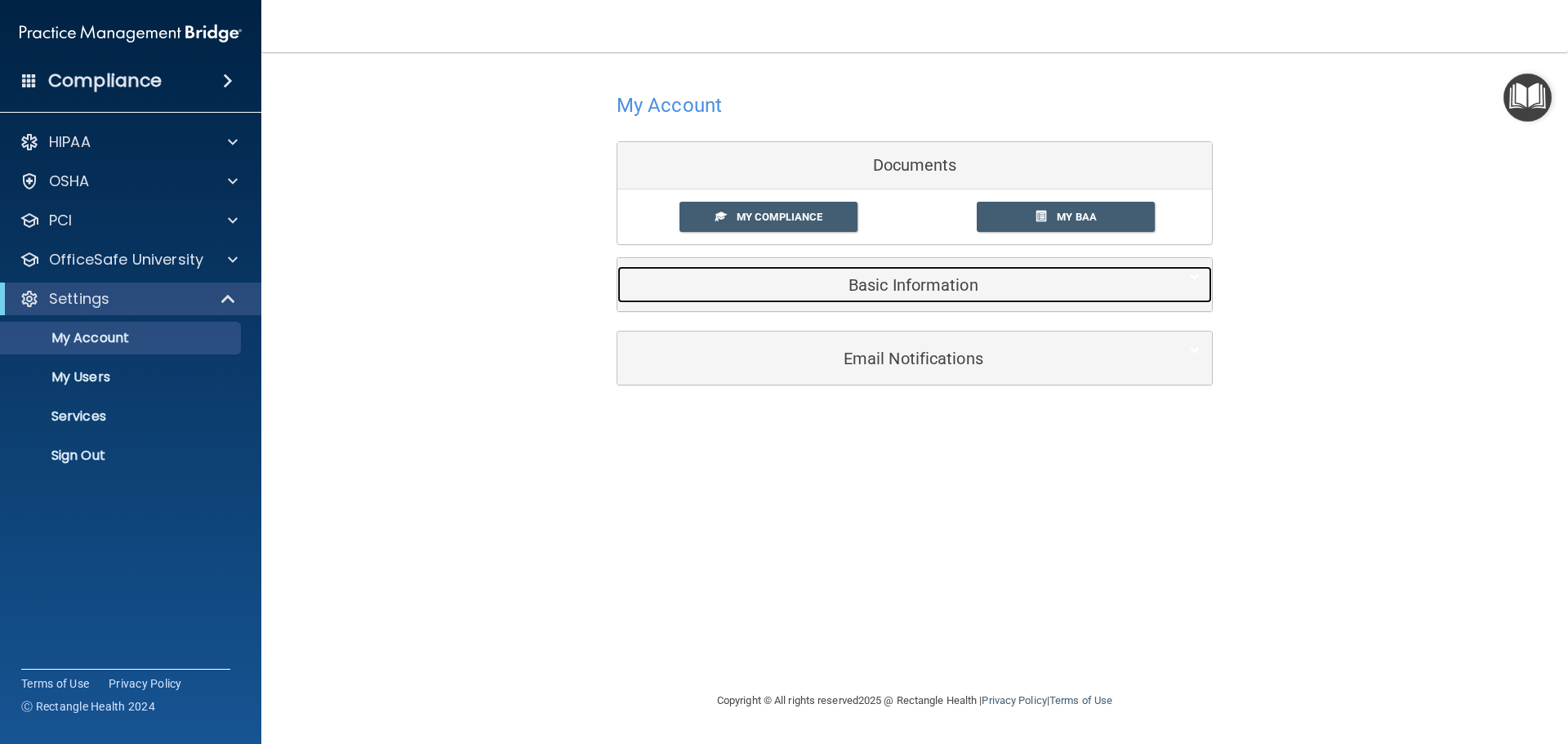
click at [902, 290] on h5 "Basic Information" at bounding box center [890, 285] width 521 height 18
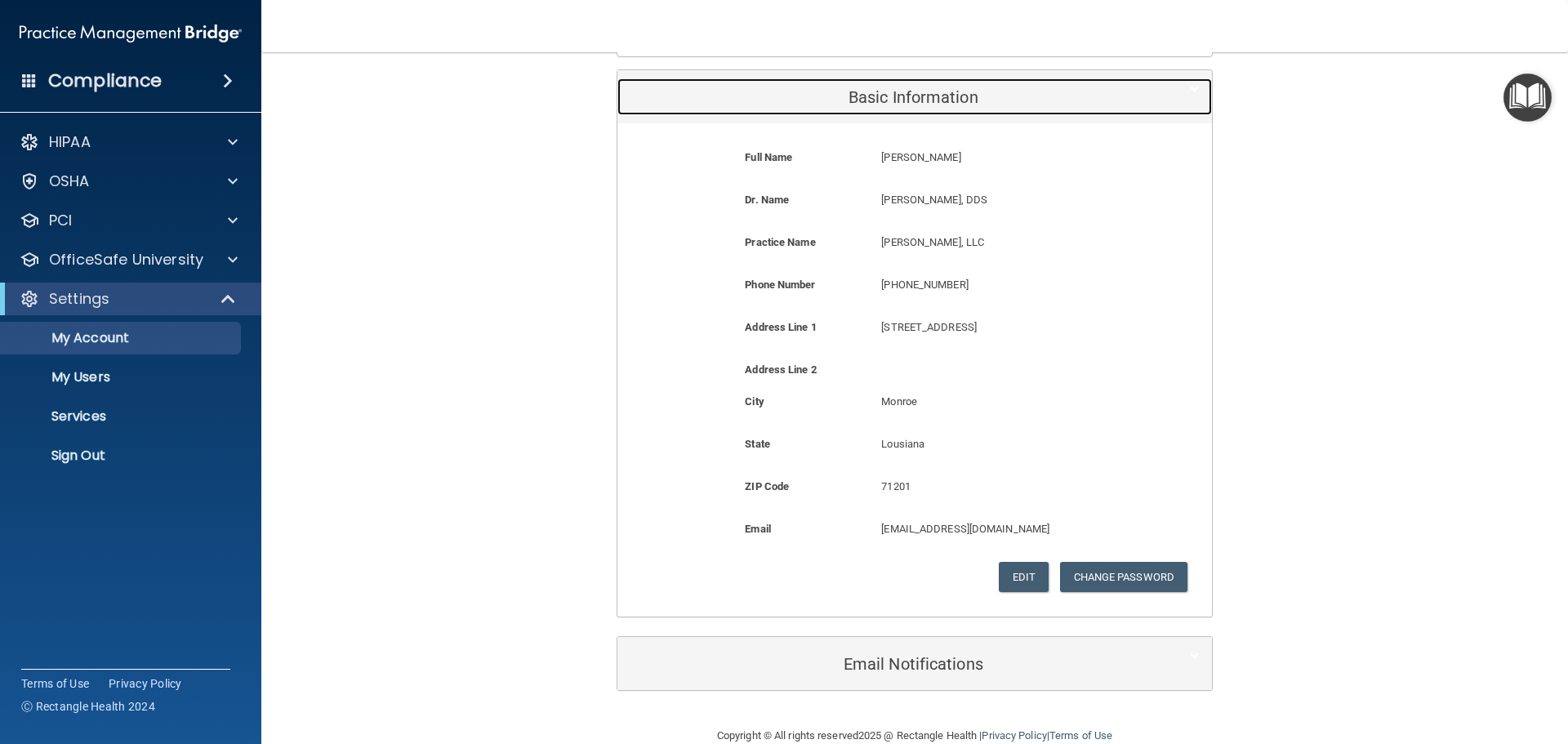
scroll to position [219, 0]
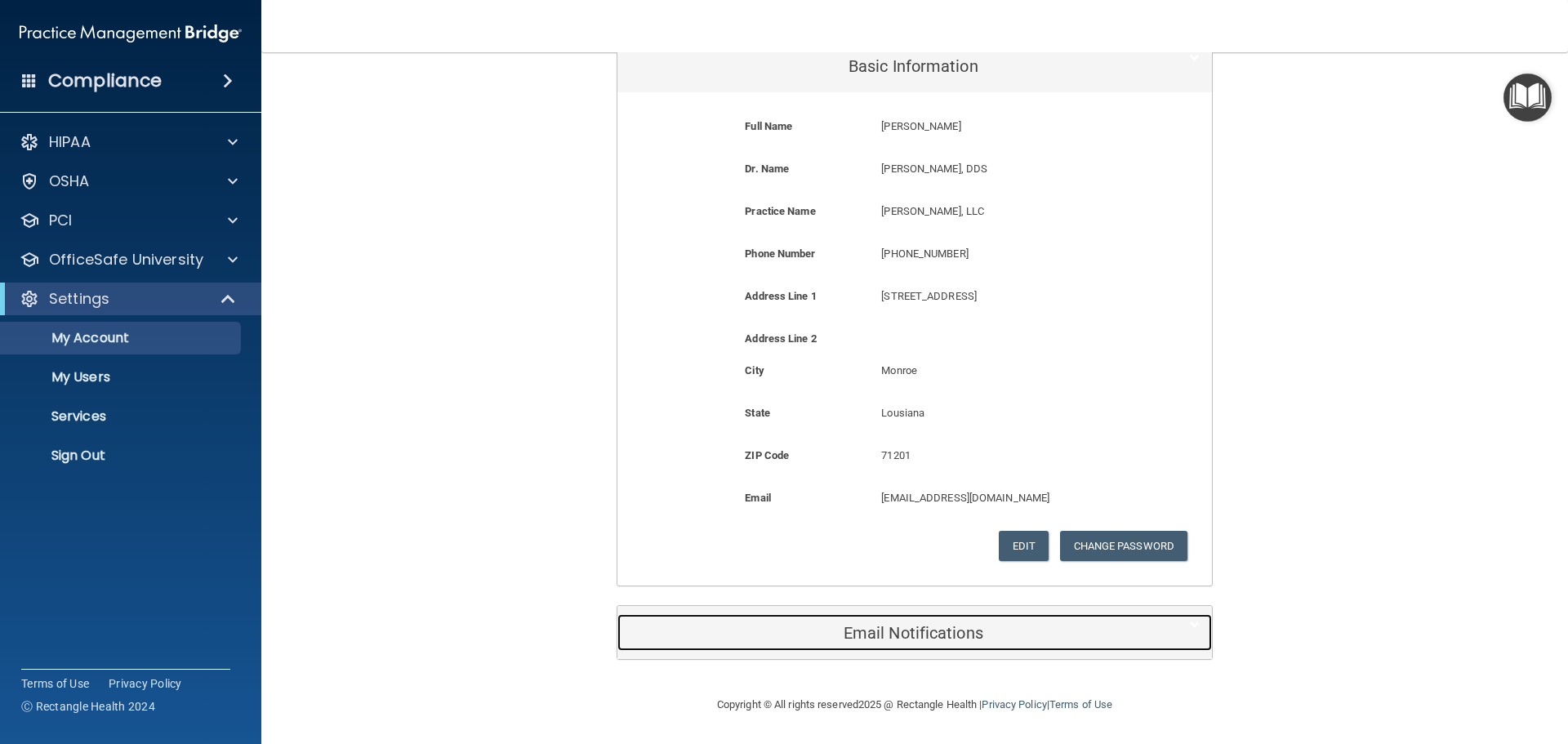
click at [924, 636] on h5 "Email Notifications" at bounding box center [890, 633] width 521 height 18
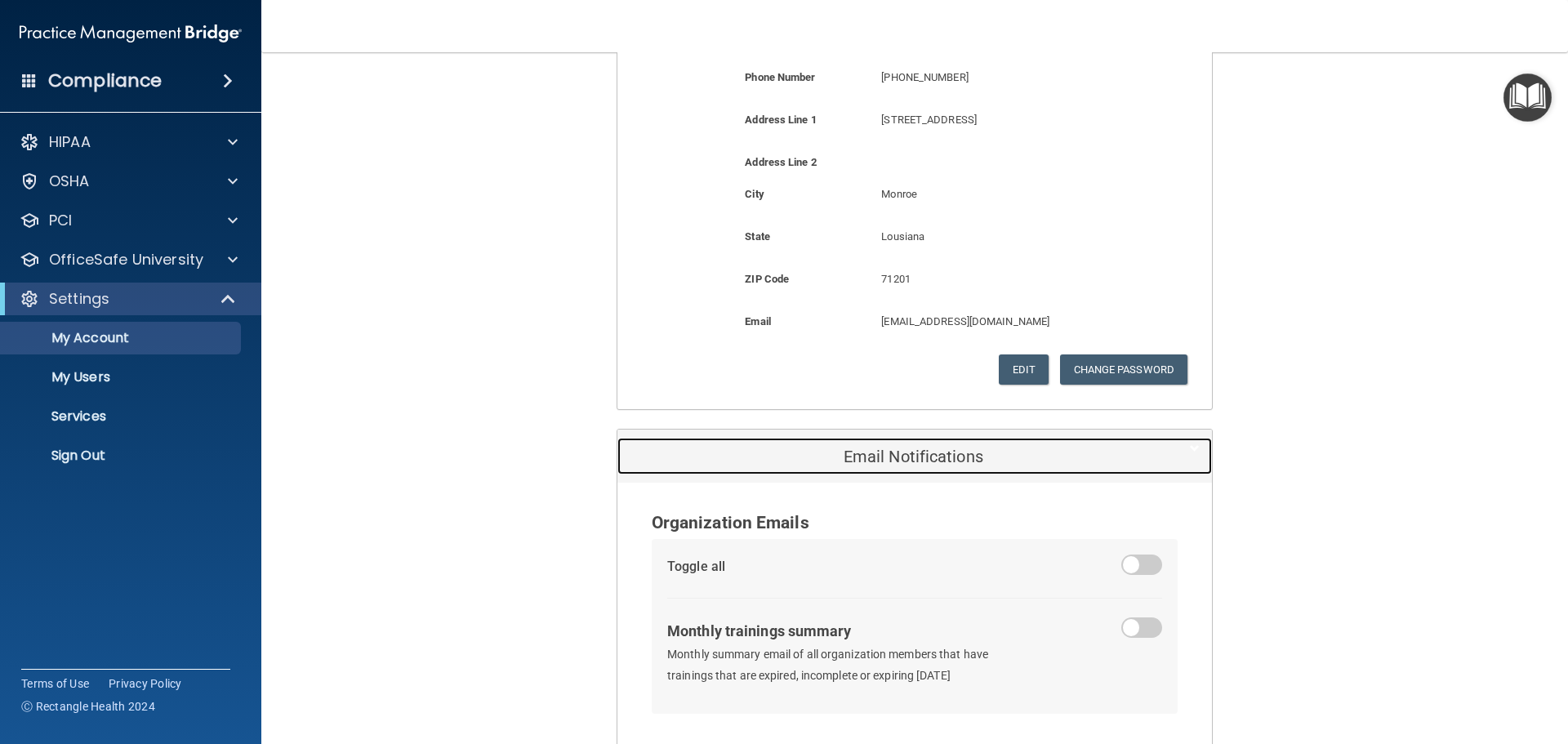
scroll to position [329, 0]
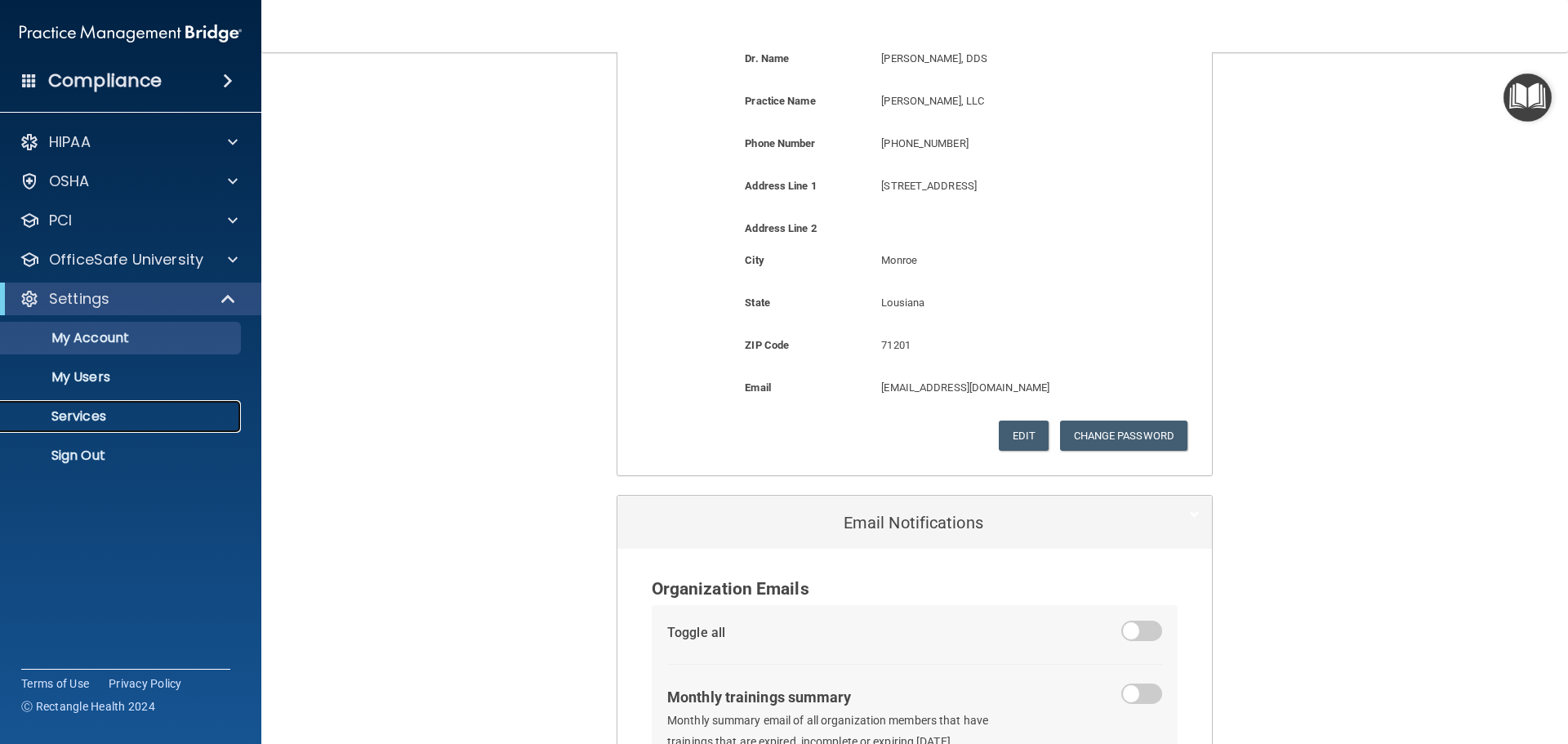
click at [82, 419] on p "Services" at bounding box center [122, 416] width 223 height 16
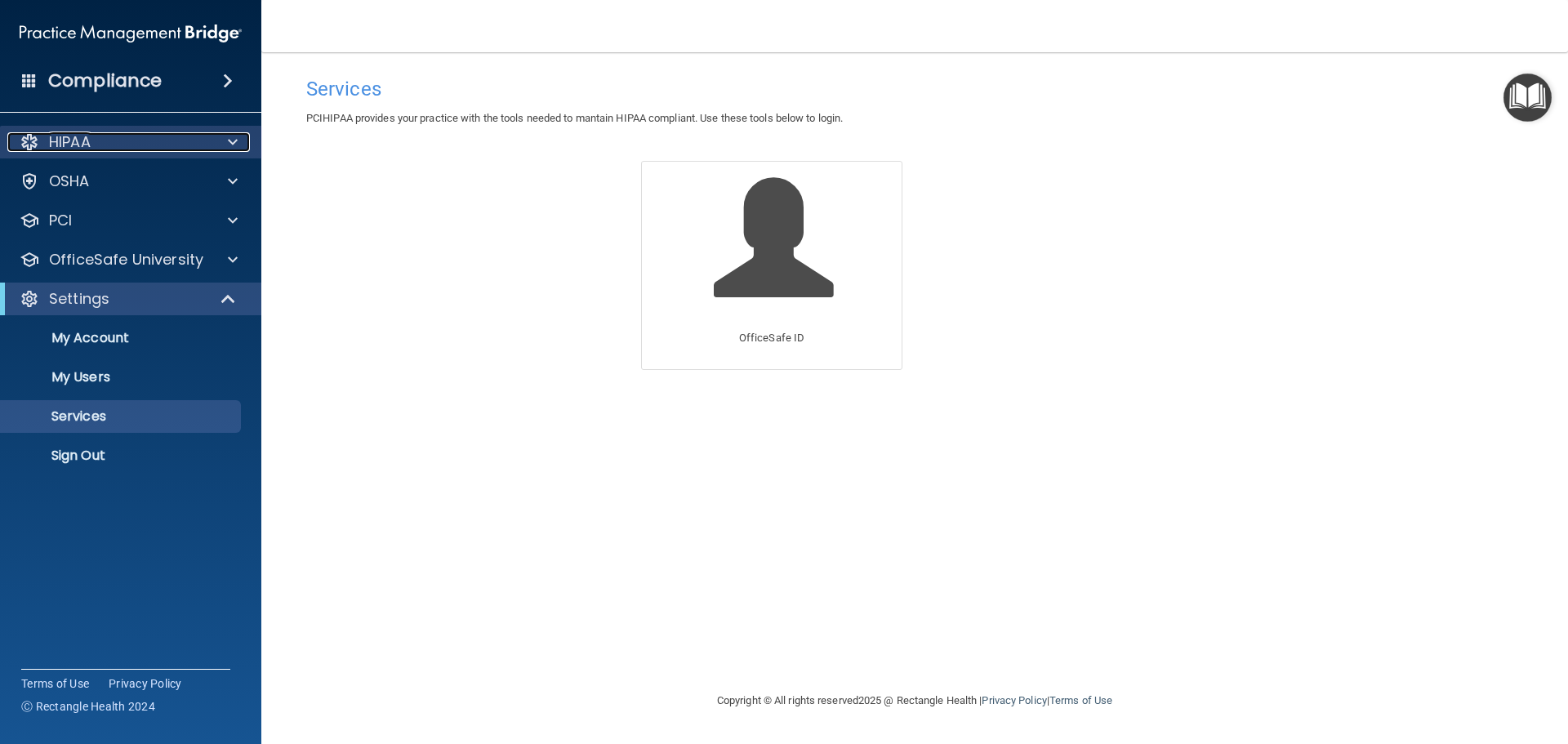
click at [199, 138] on div "HIPAA" at bounding box center [108, 141] width 203 height 19
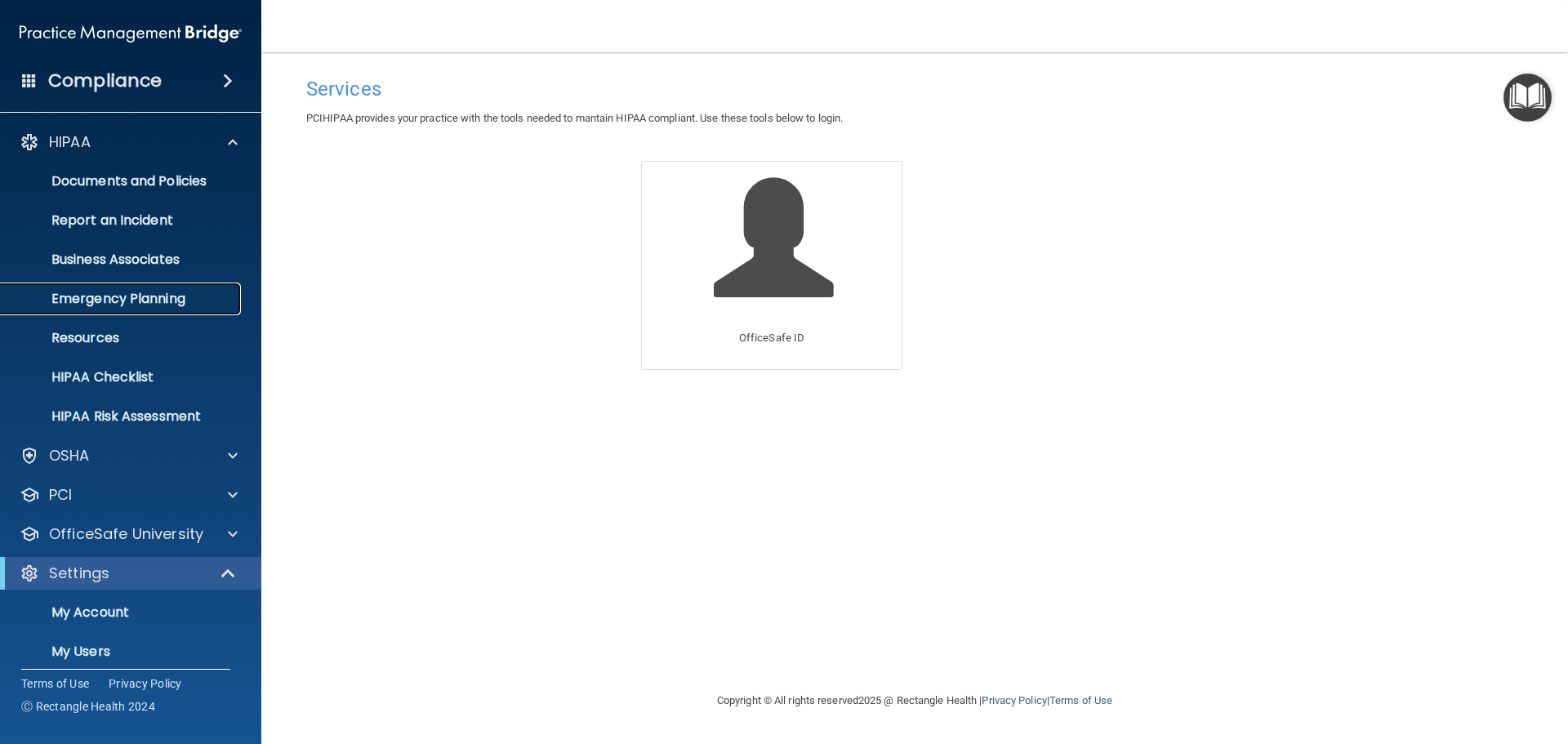
click at [173, 300] on p "Emergency Planning" at bounding box center [122, 299] width 223 height 16
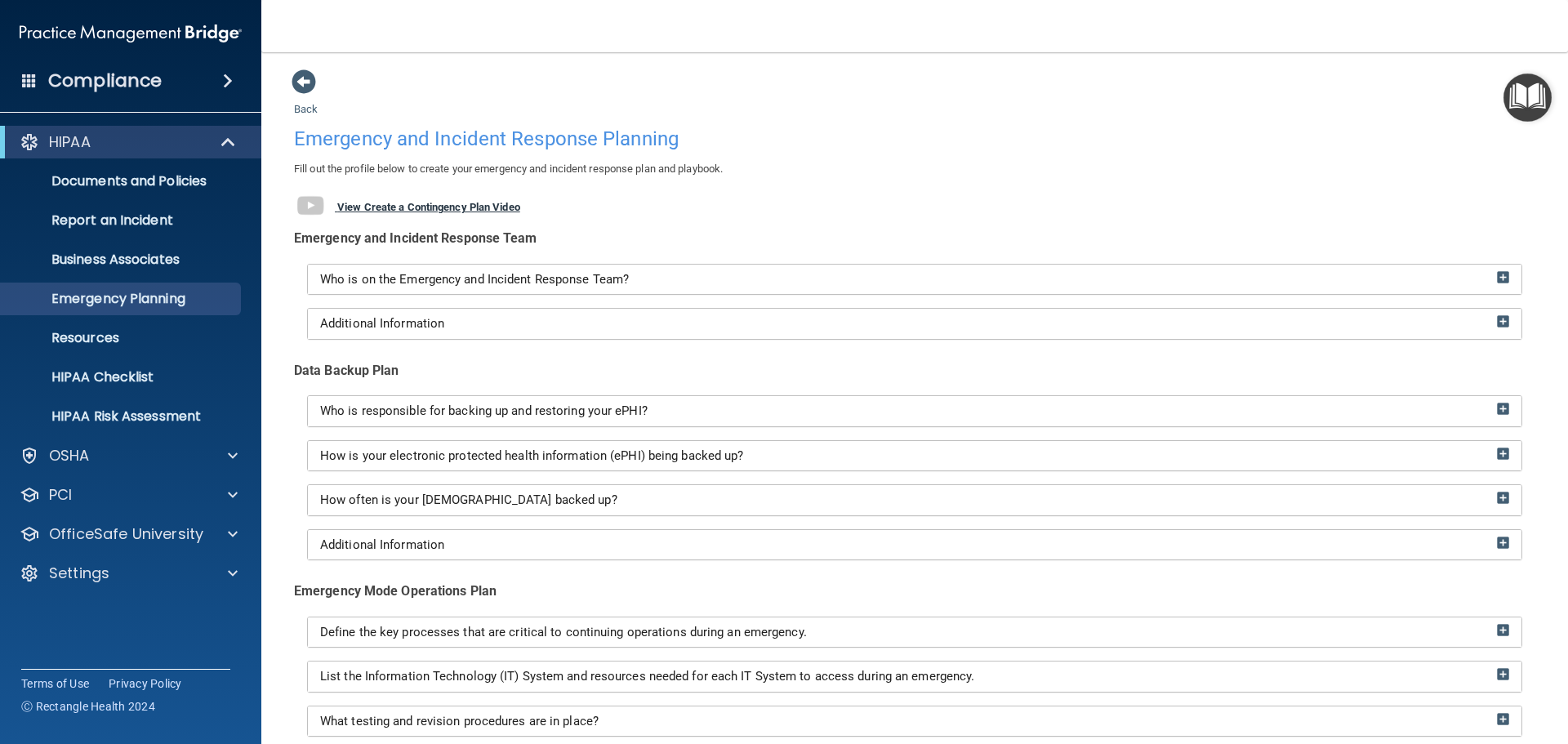
click at [393, 207] on b "View Create a Contingency Plan Video" at bounding box center [429, 206] width 183 height 12
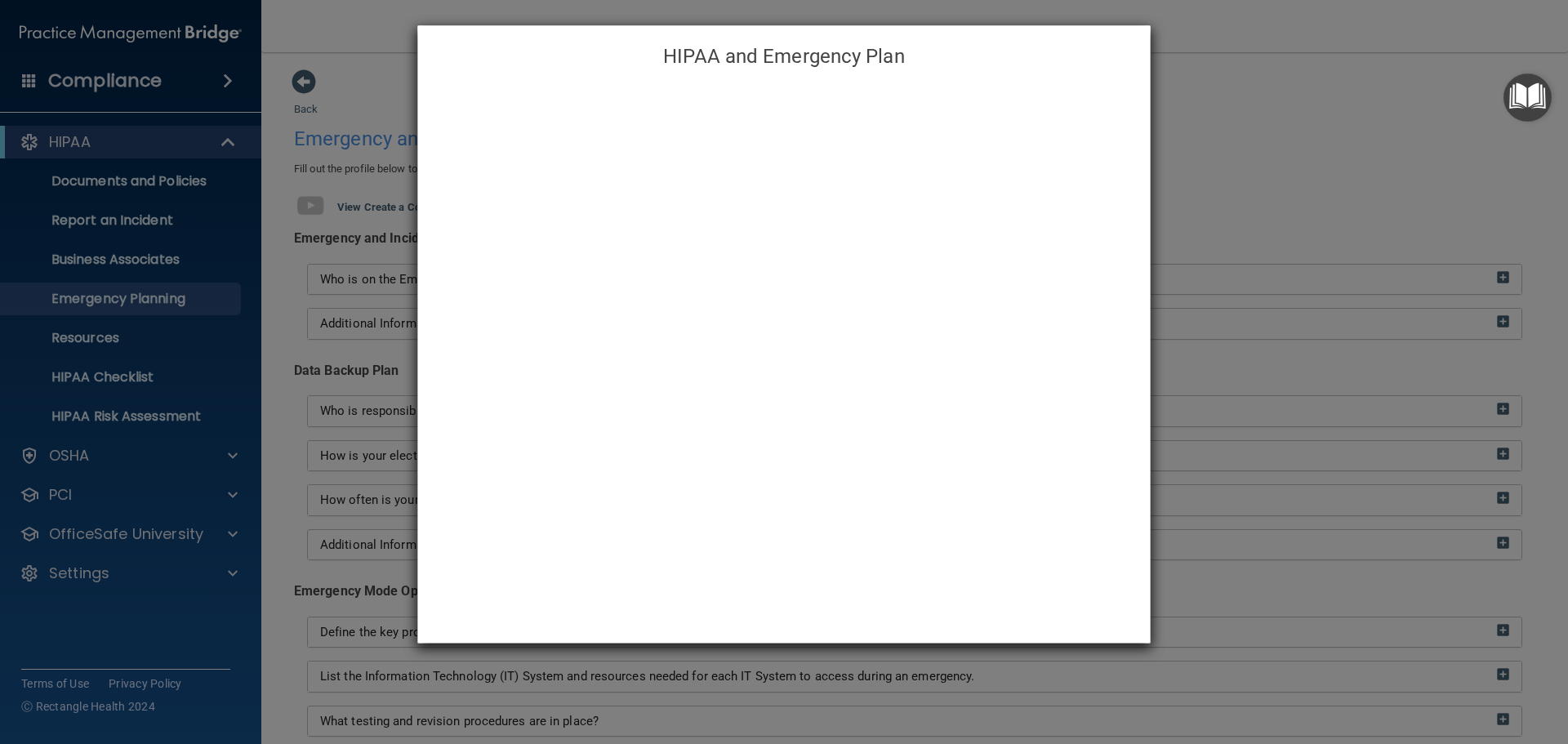
click at [1135, 55] on h4 "HIPAA and Emergency Plan" at bounding box center [784, 56] width 707 height 36
click at [1134, 59] on h4 "HIPAA and Emergency Plan" at bounding box center [784, 56] width 707 height 36
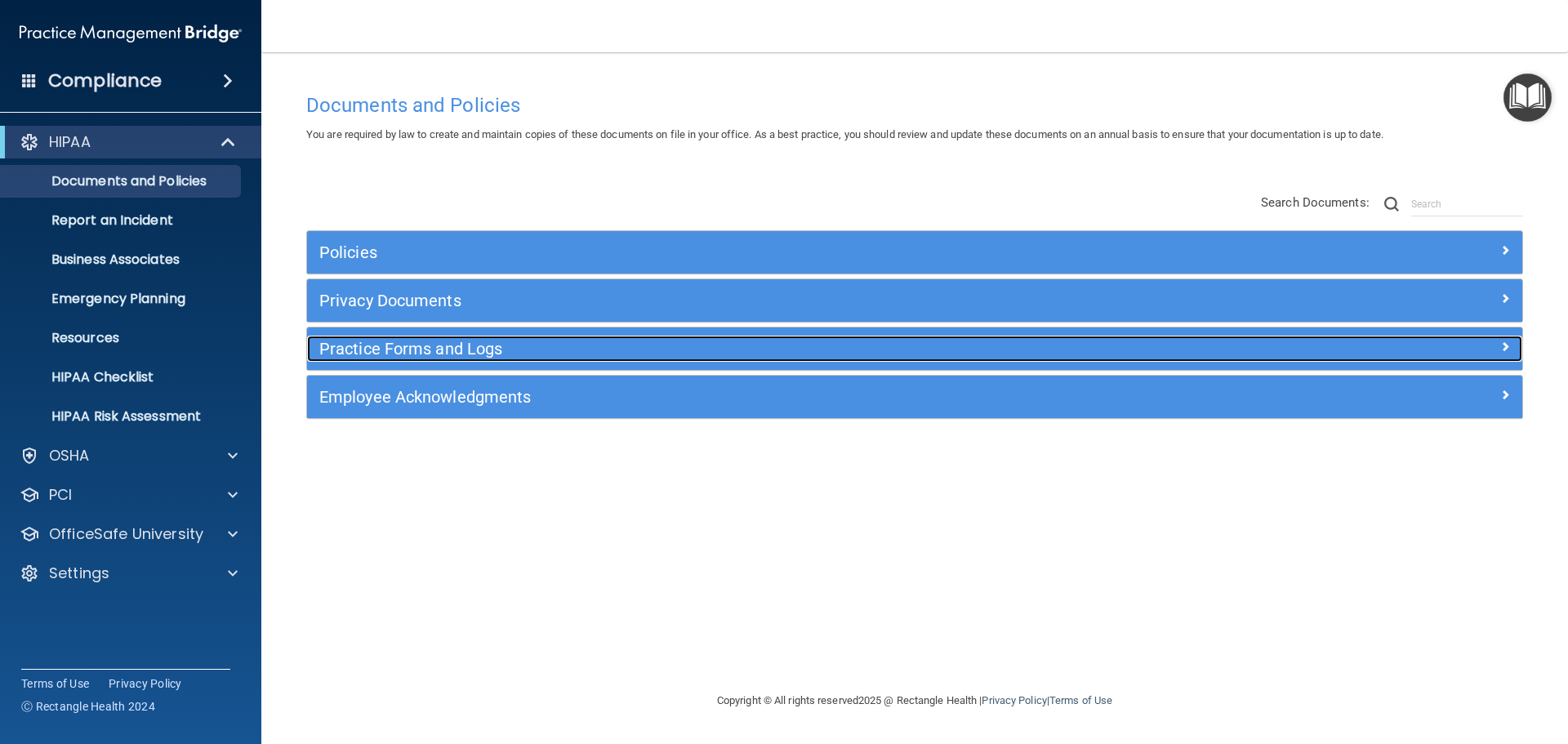
click at [356, 349] on h5 "Practice Forms and Logs" at bounding box center [762, 349] width 887 height 18
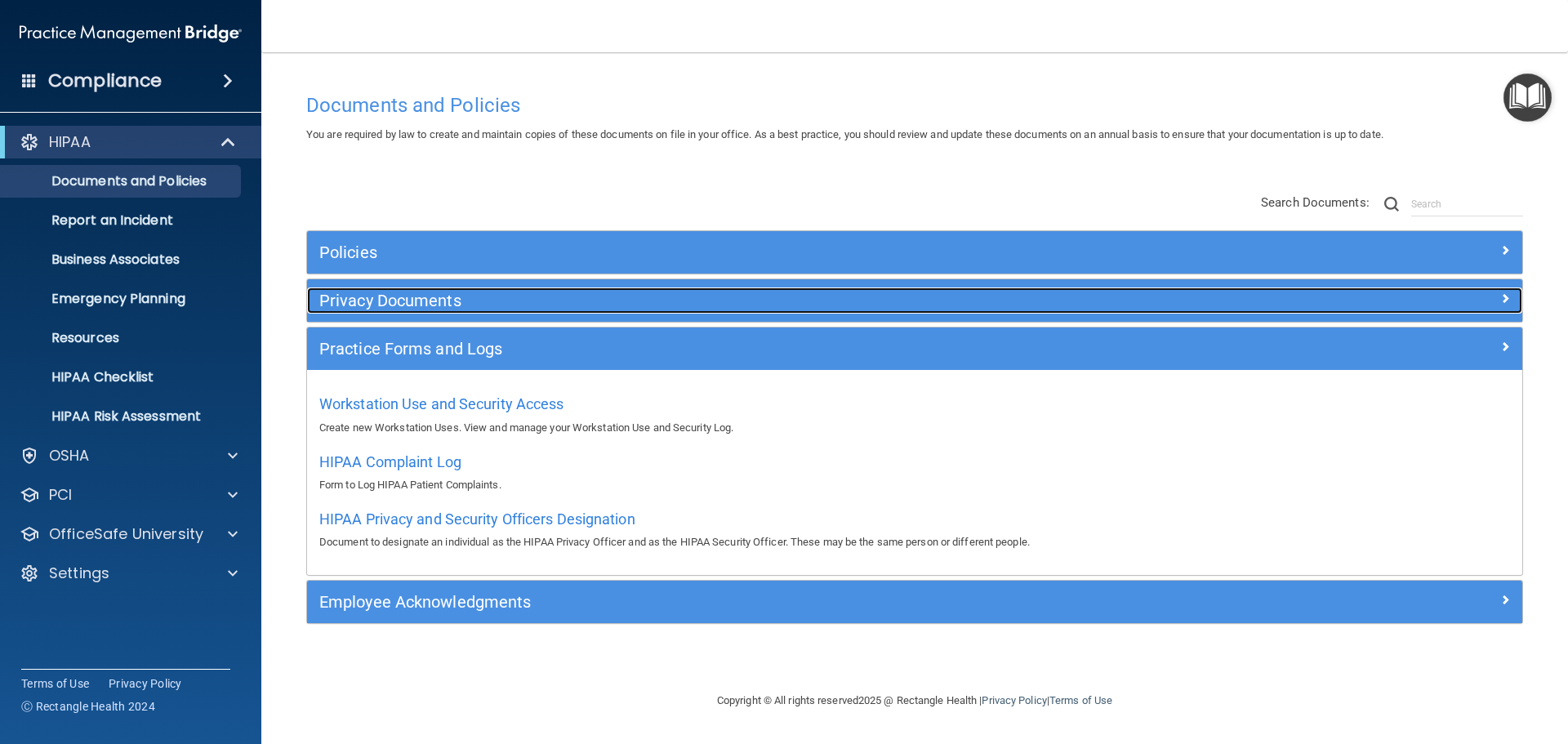
click at [348, 296] on h5 "Privacy Documents" at bounding box center [762, 301] width 887 height 18
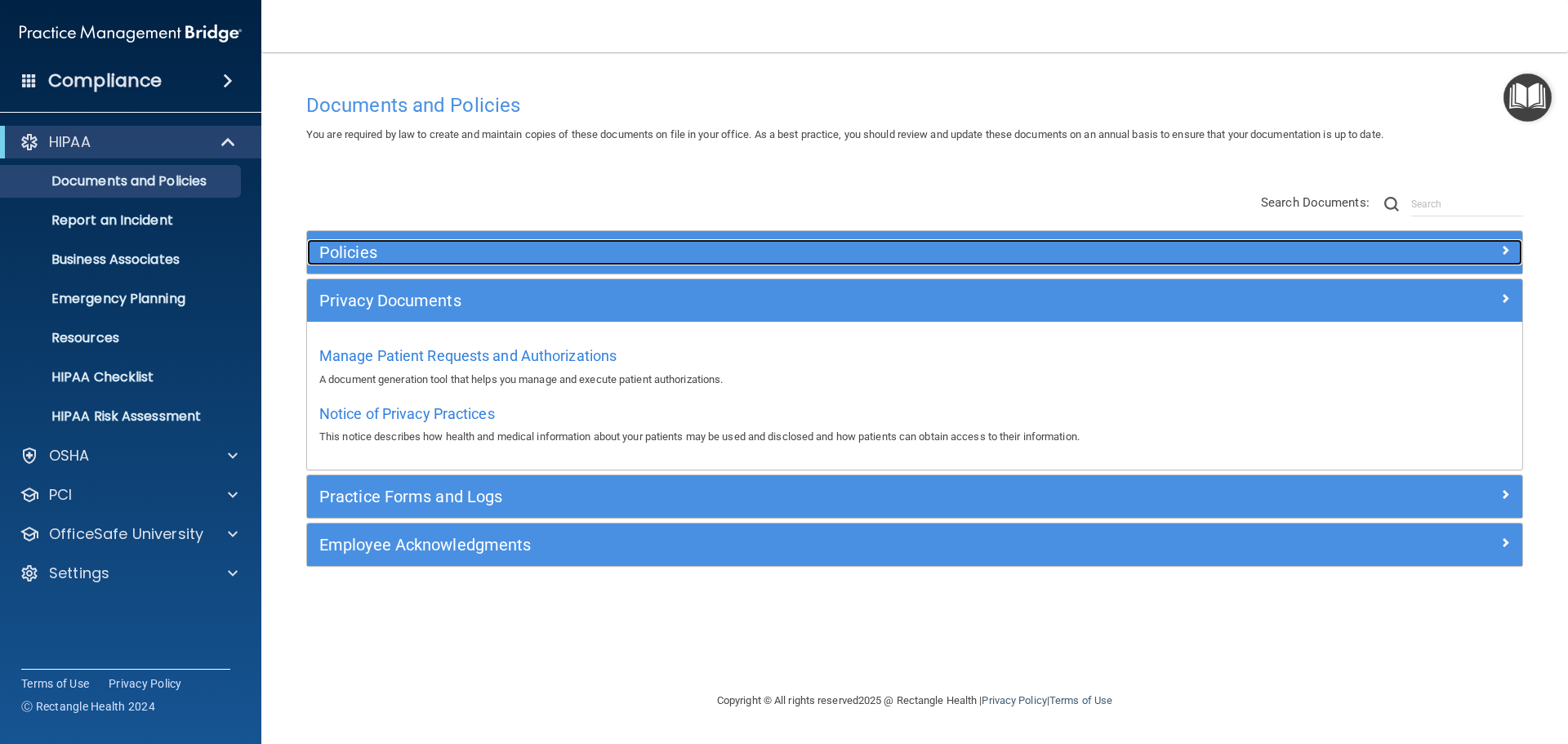
click at [368, 251] on h5 "Policies" at bounding box center [762, 252] width 887 height 18
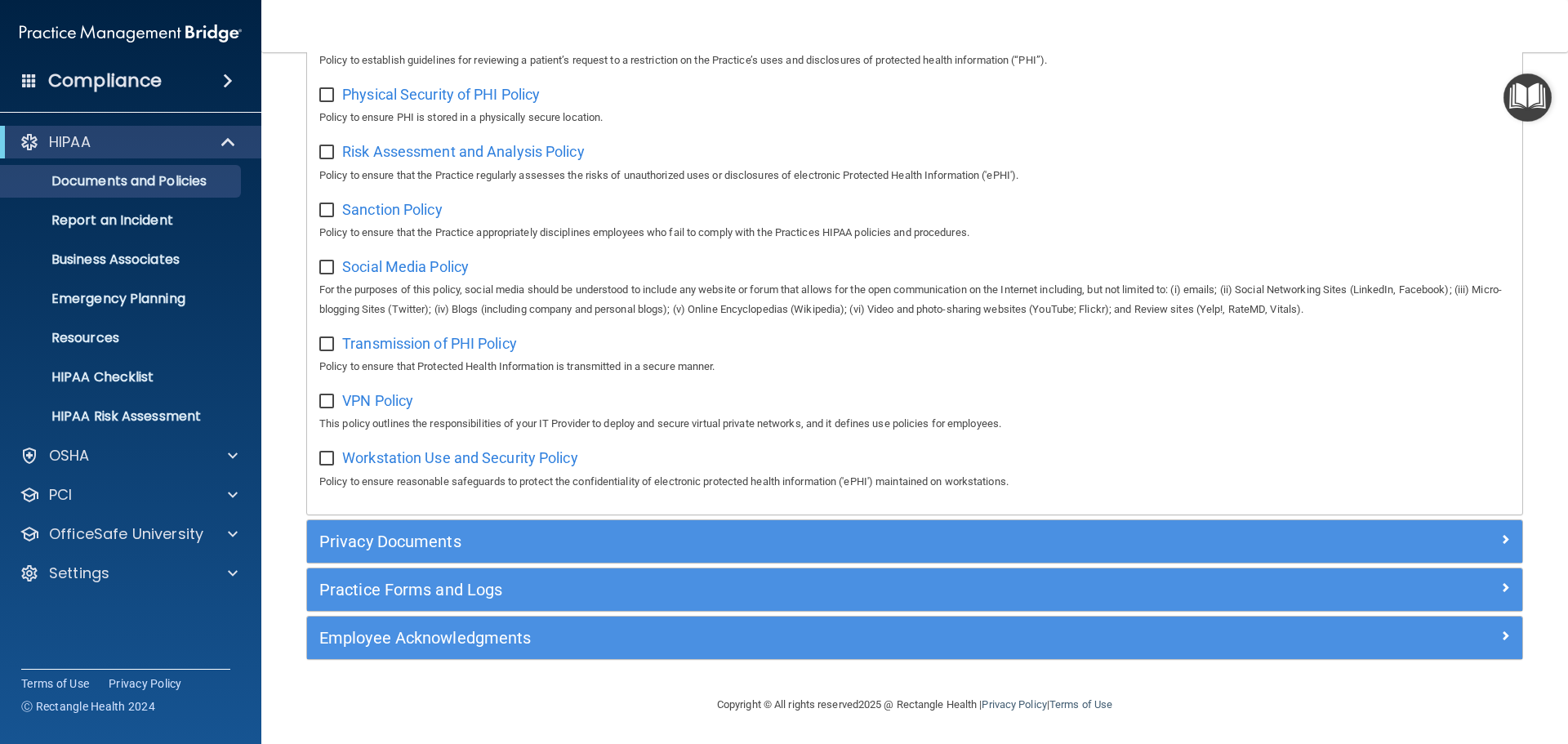
scroll to position [1081, 0]
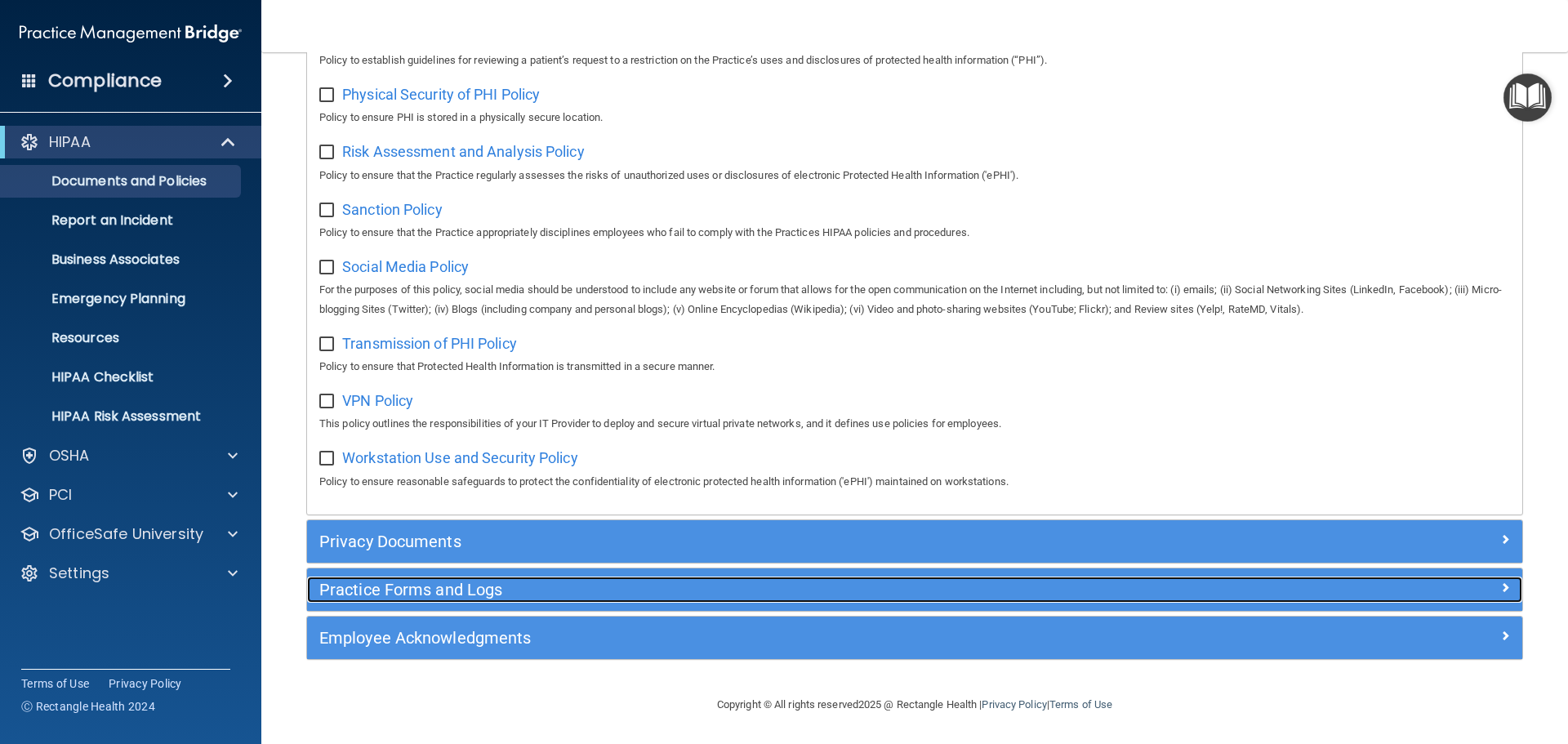
click at [431, 598] on h5 "Practice Forms and Logs" at bounding box center [762, 589] width 887 height 18
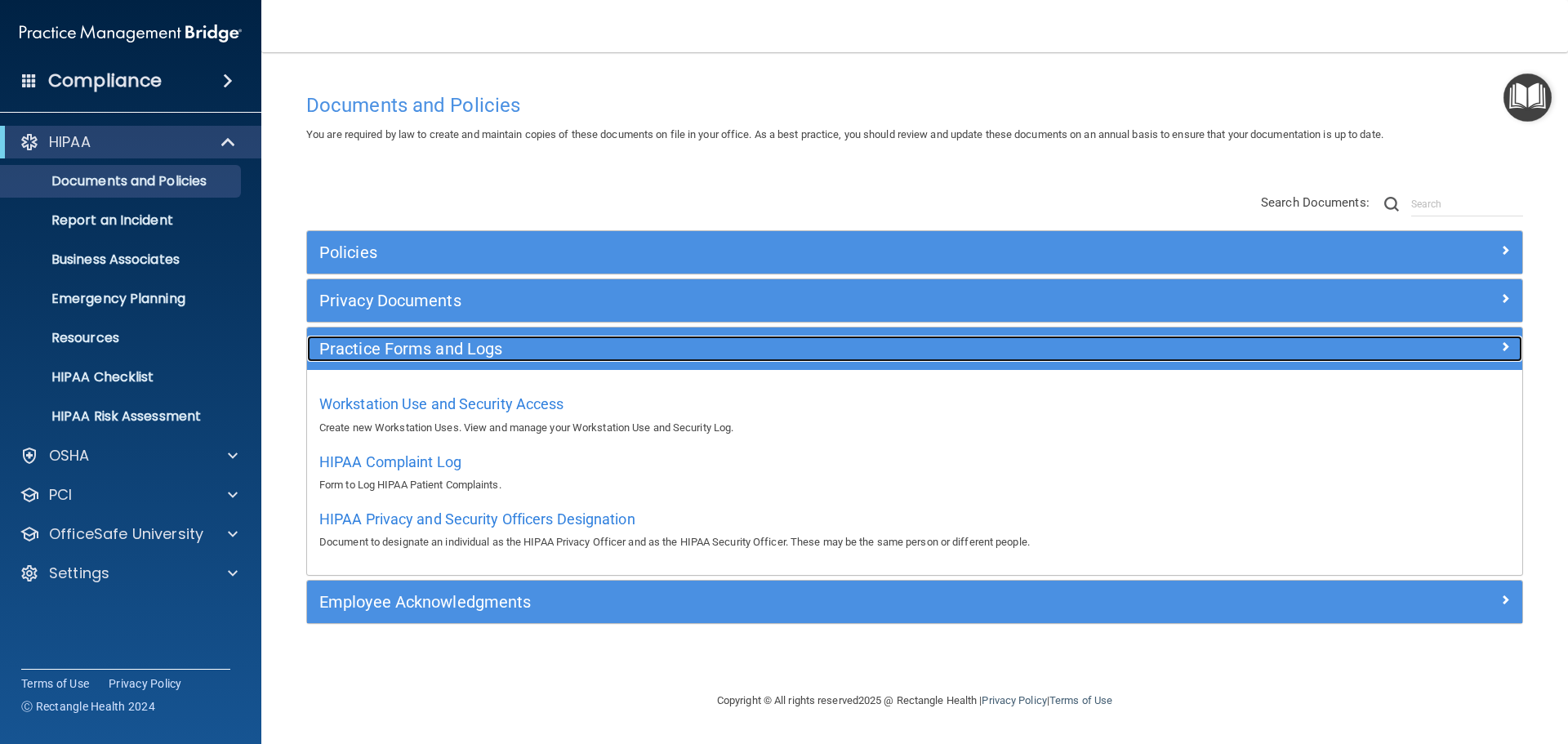
scroll to position [0, 0]
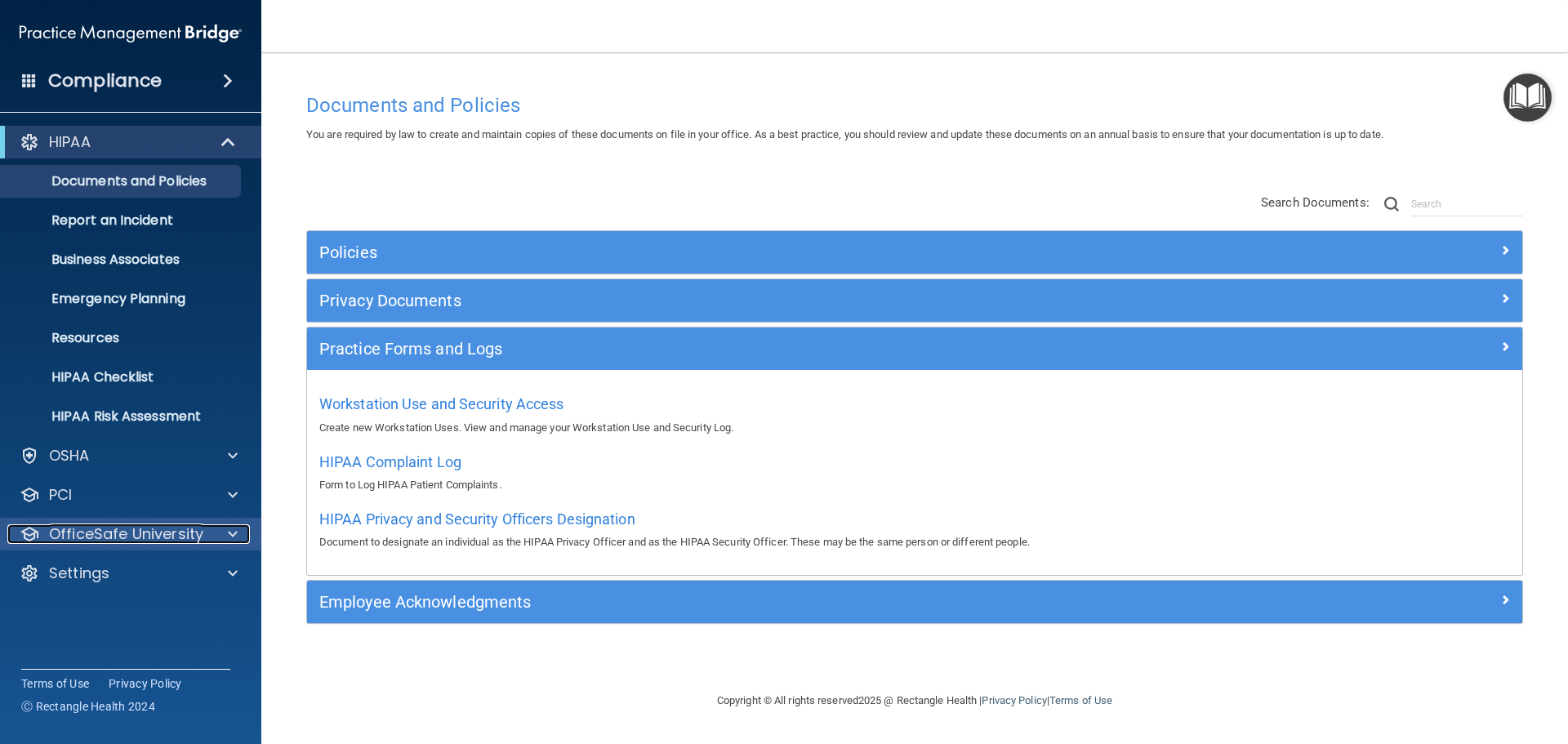
click at [231, 533] on span at bounding box center [233, 533] width 10 height 19
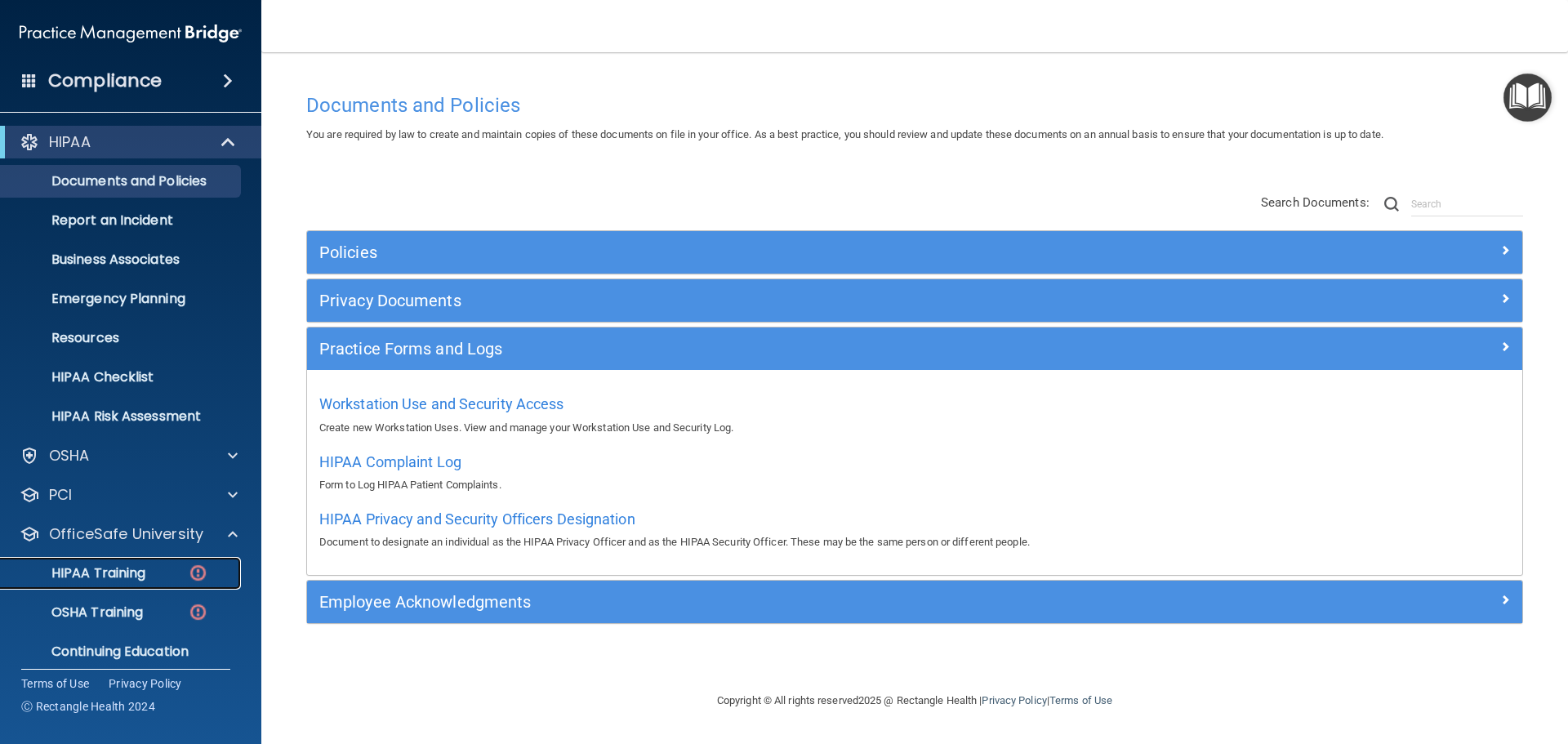
click at [199, 567] on img at bounding box center [198, 573] width 20 height 20
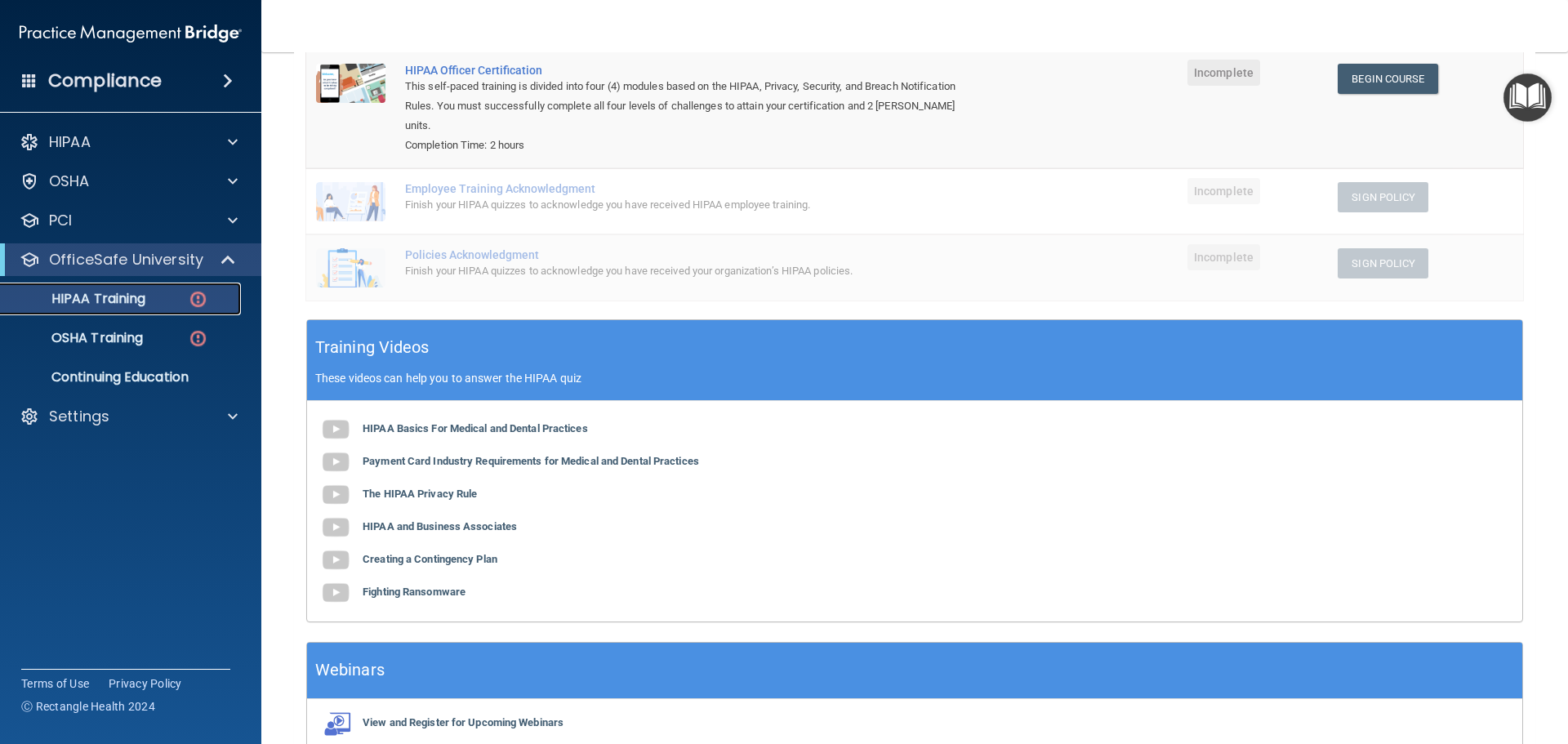
scroll to position [242, 0]
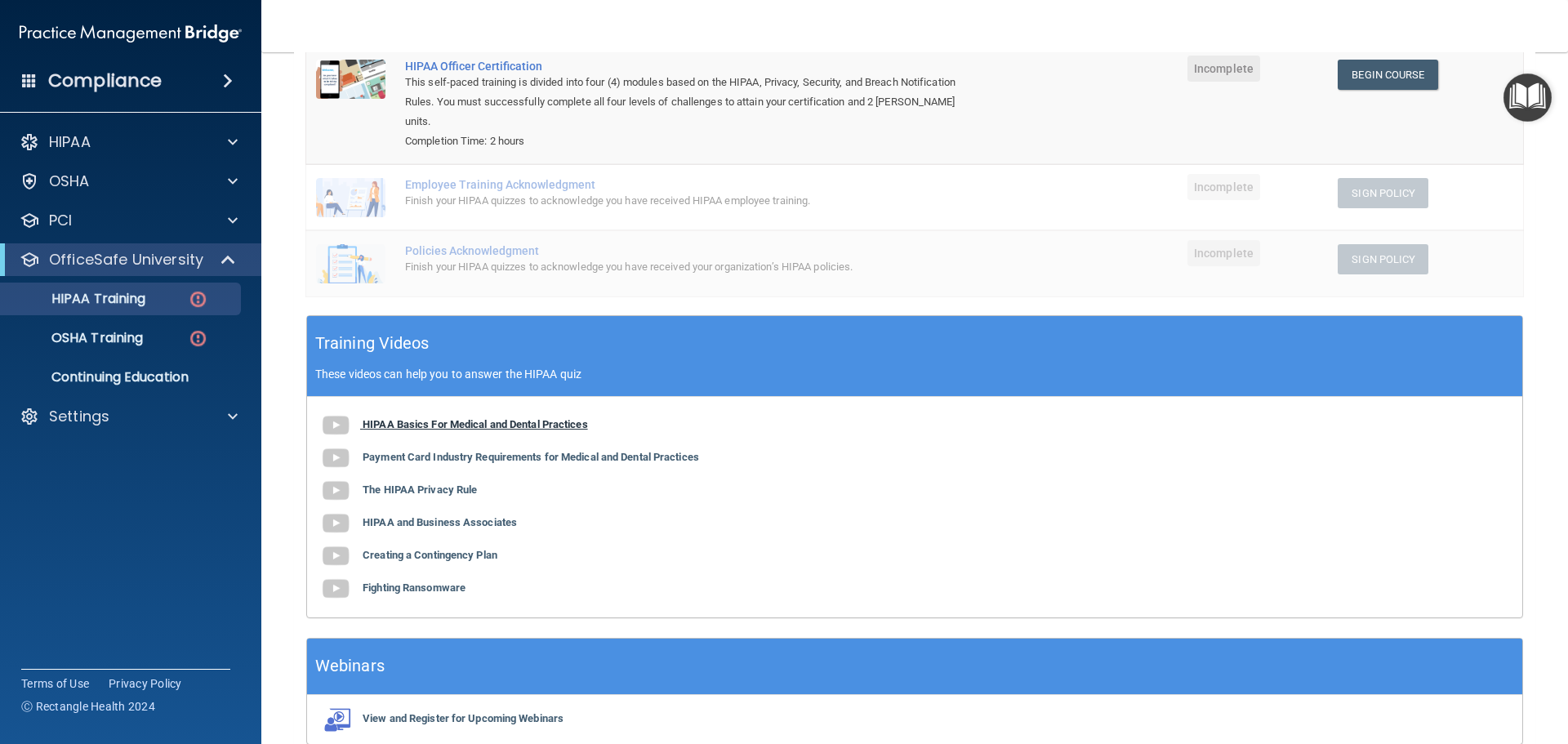
click at [375, 418] on b "HIPAA Basics For Medical and Dental Practices" at bounding box center [476, 423] width 225 height 12
